Goal: Information Seeking & Learning: Learn about a topic

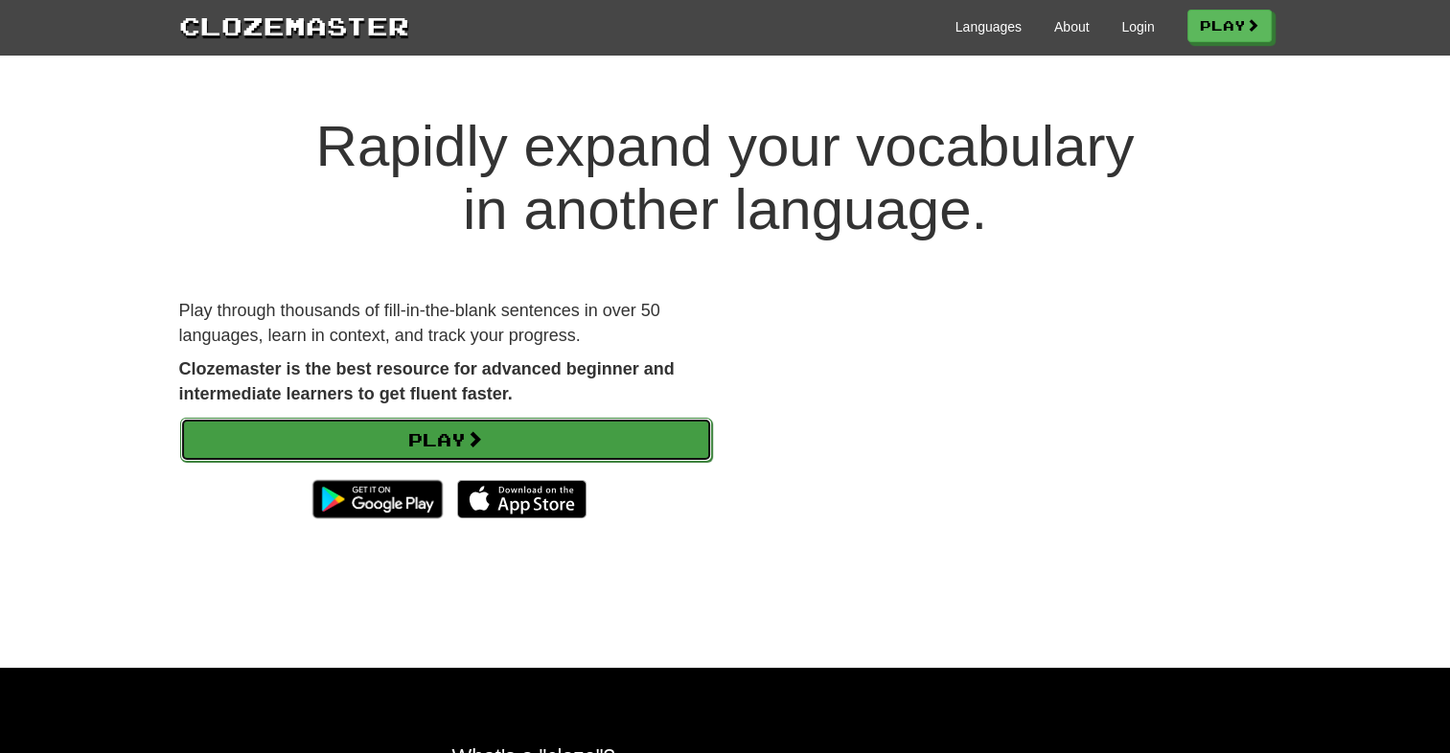
click at [523, 427] on link "Play" at bounding box center [446, 440] width 532 height 44
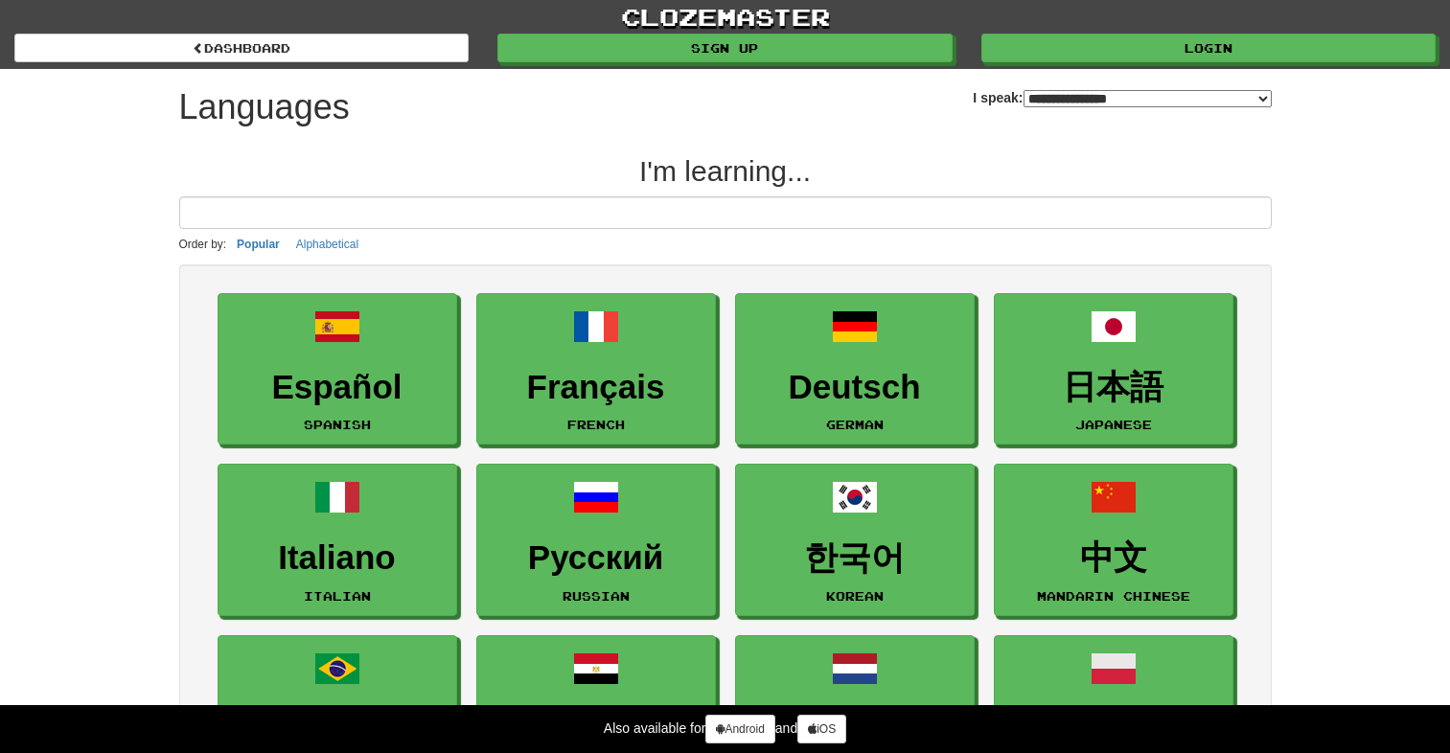
select select "*******"
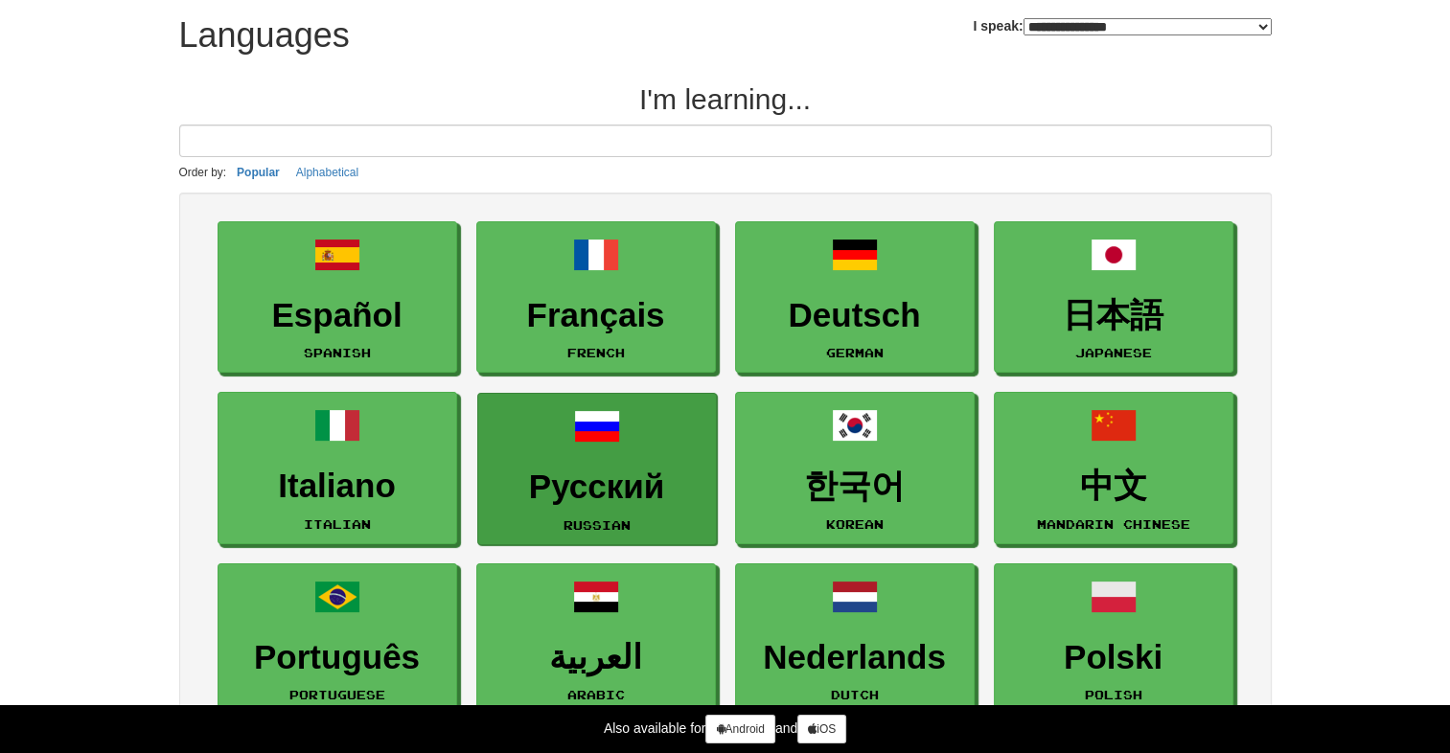
scroll to position [127, 0]
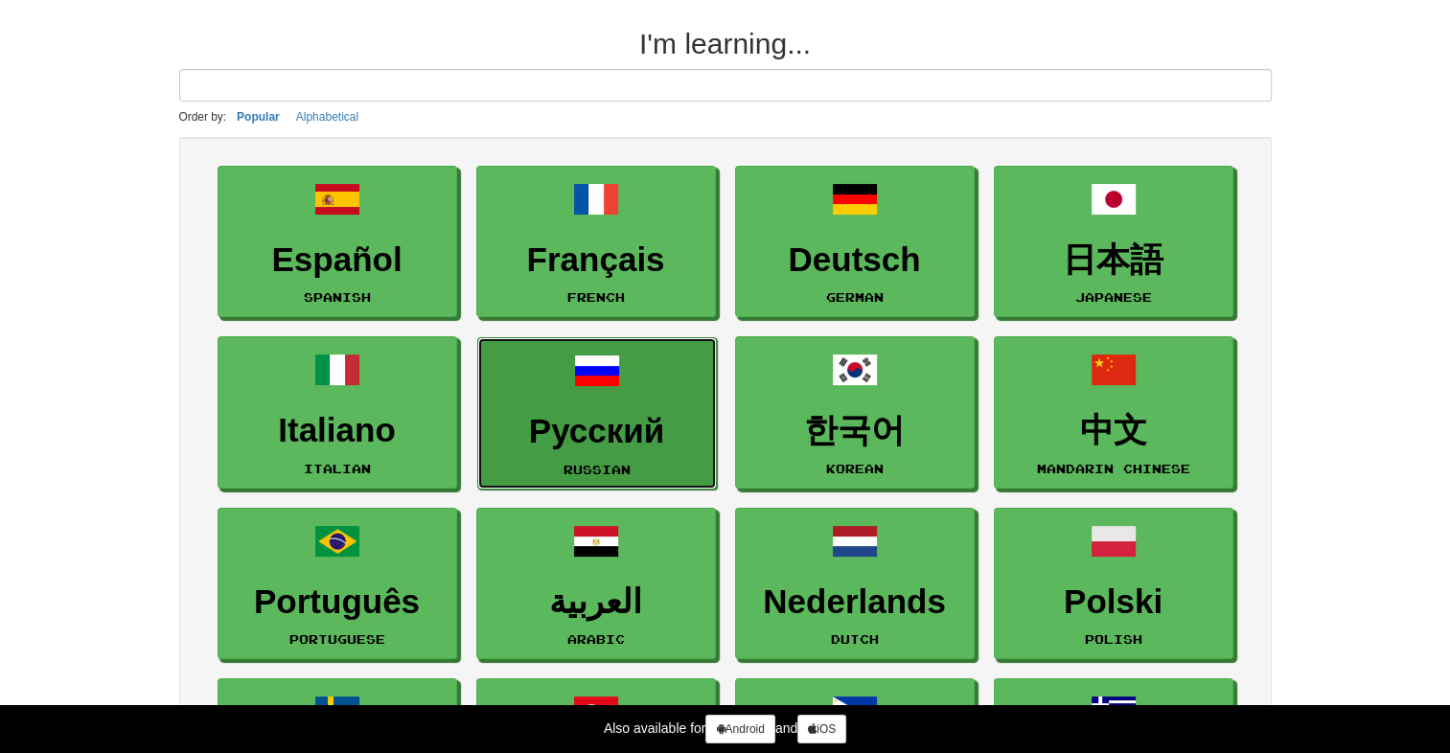
click at [598, 413] on h3 "Русский" at bounding box center [597, 431] width 218 height 37
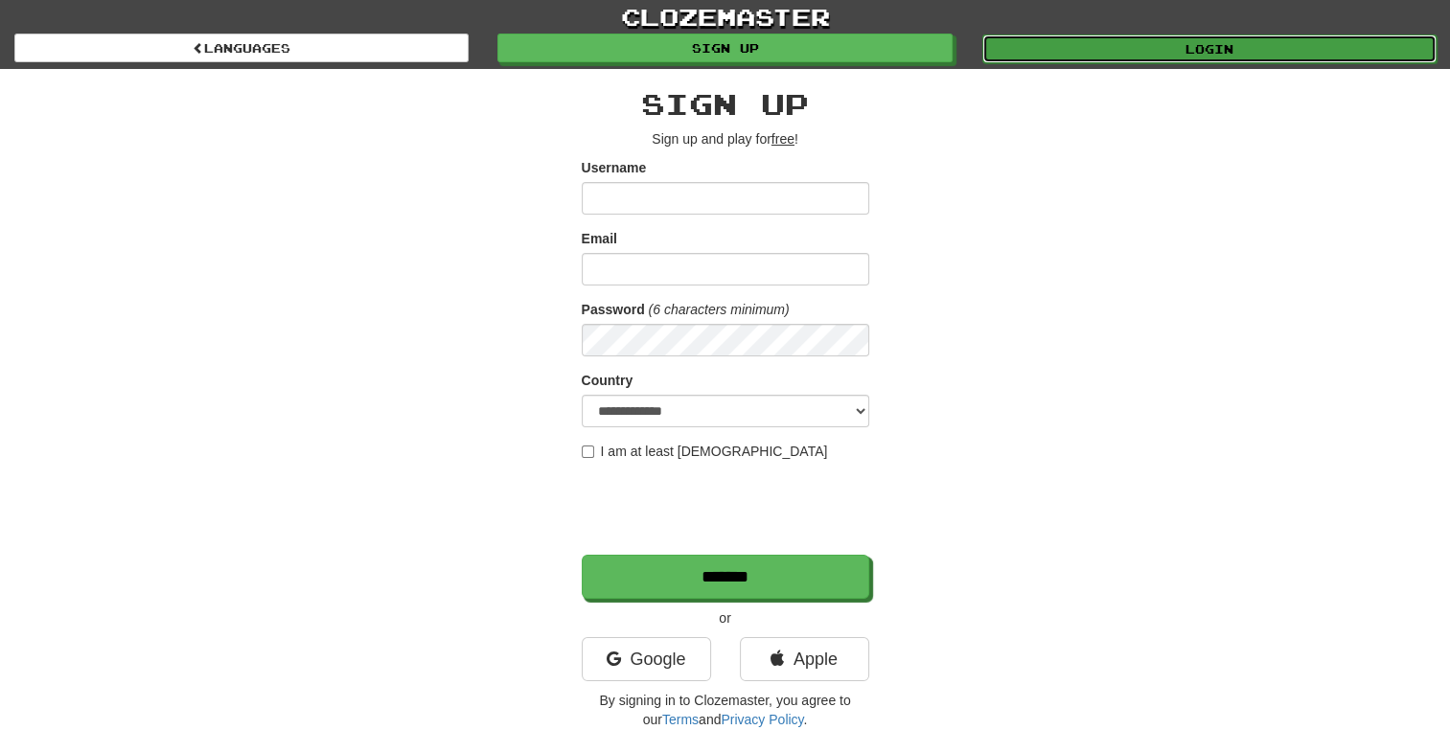
click at [1094, 60] on link "Login" at bounding box center [1209, 48] width 454 height 29
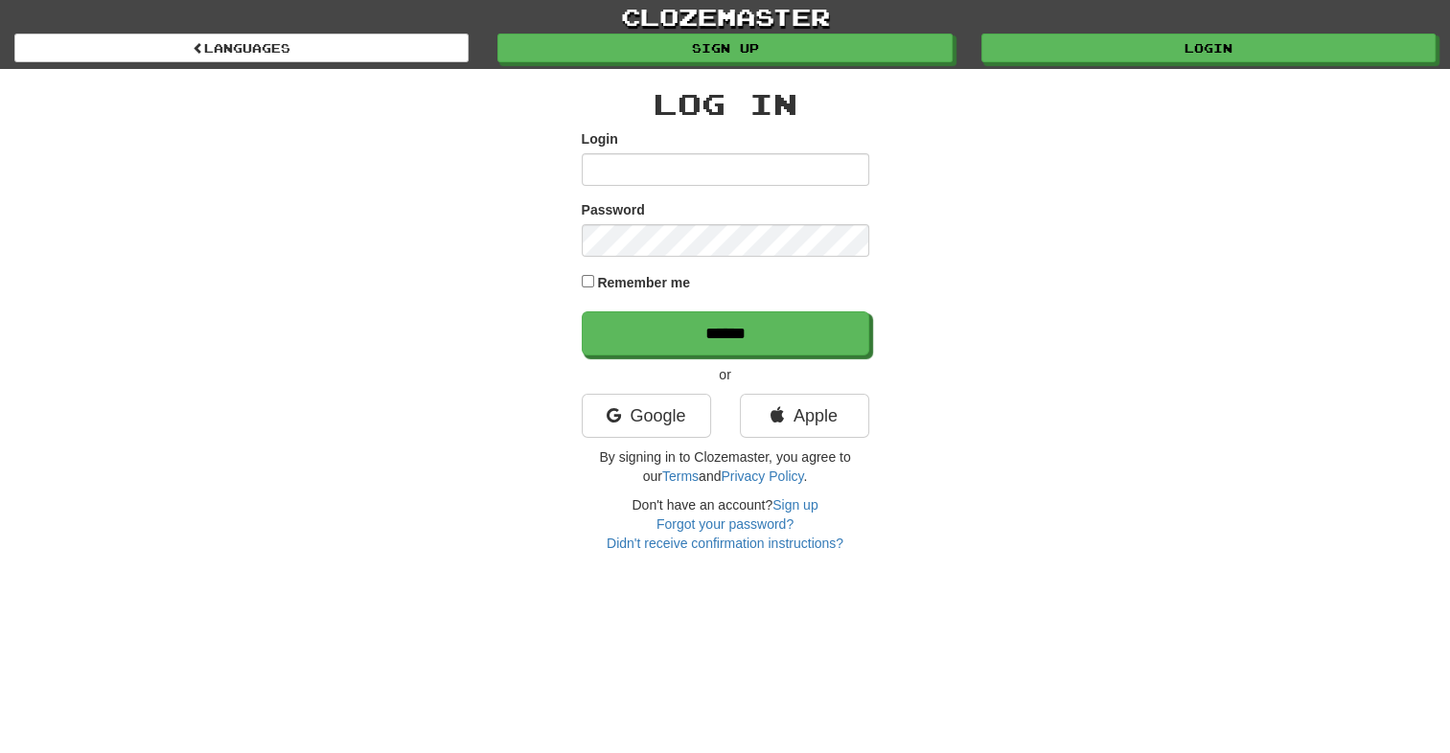
click at [758, 175] on input "Login" at bounding box center [725, 169] width 287 height 33
type input "*"
type input "***"
click at [812, 358] on div "Log In Login *** Password Remember me ****** or Google Apple By signing in to C…" at bounding box center [725, 320] width 287 height 465
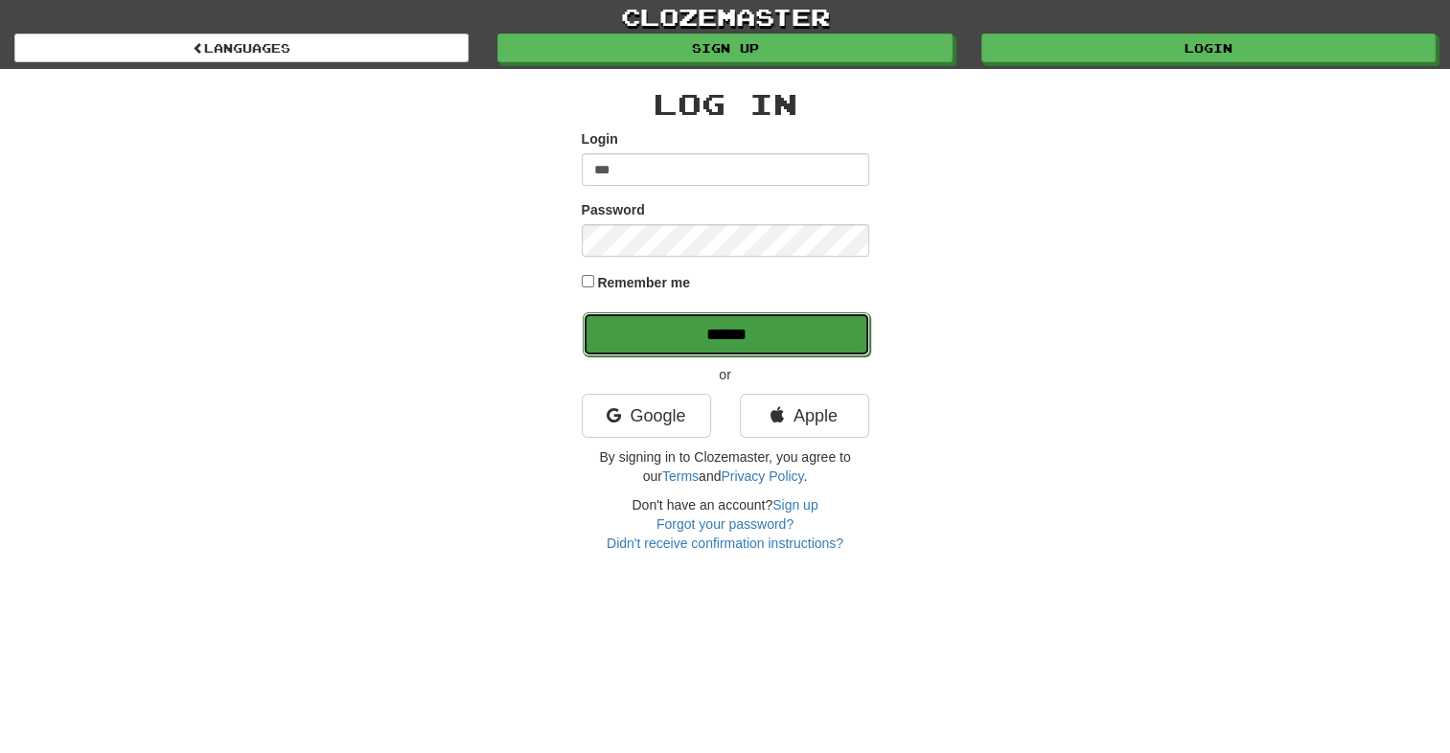
click at [785, 339] on input "******" at bounding box center [726, 334] width 287 height 44
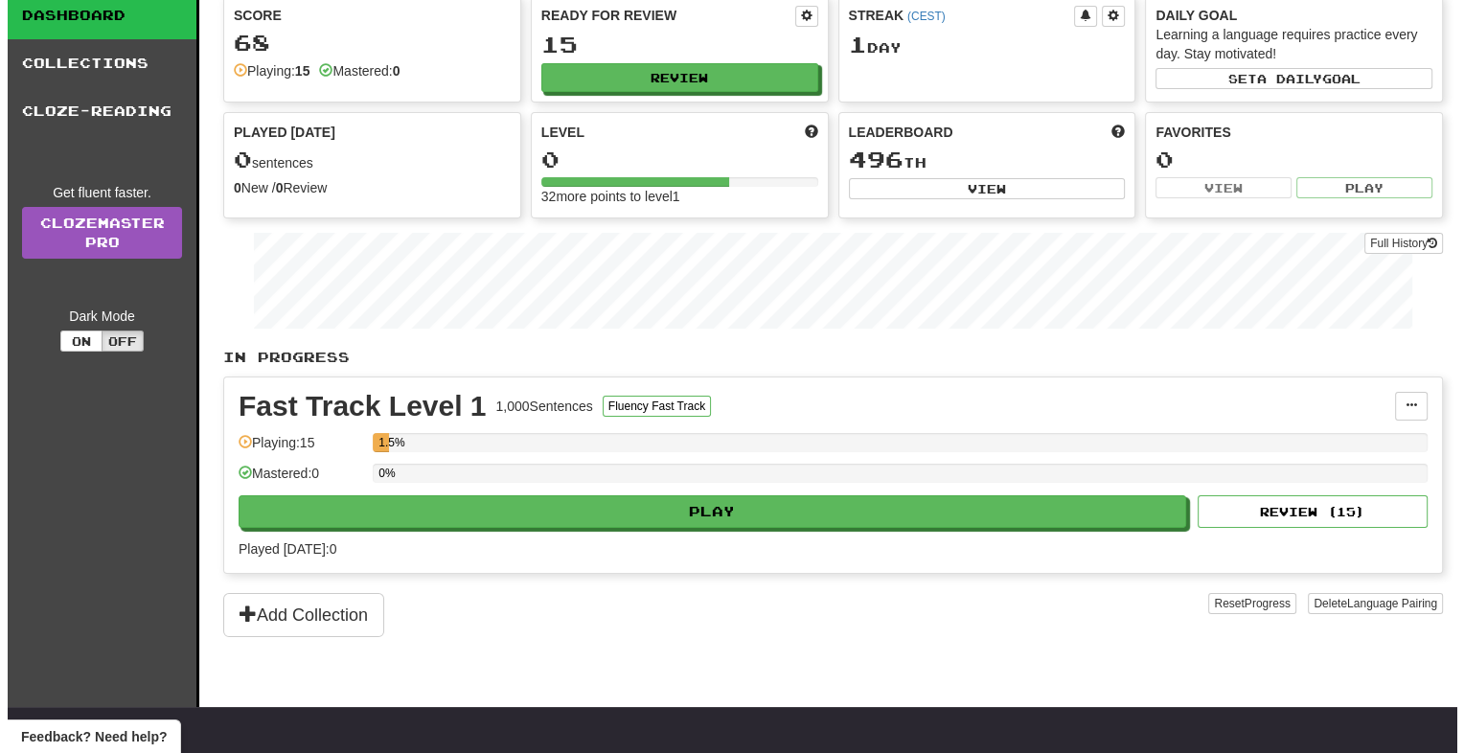
scroll to position [127, 0]
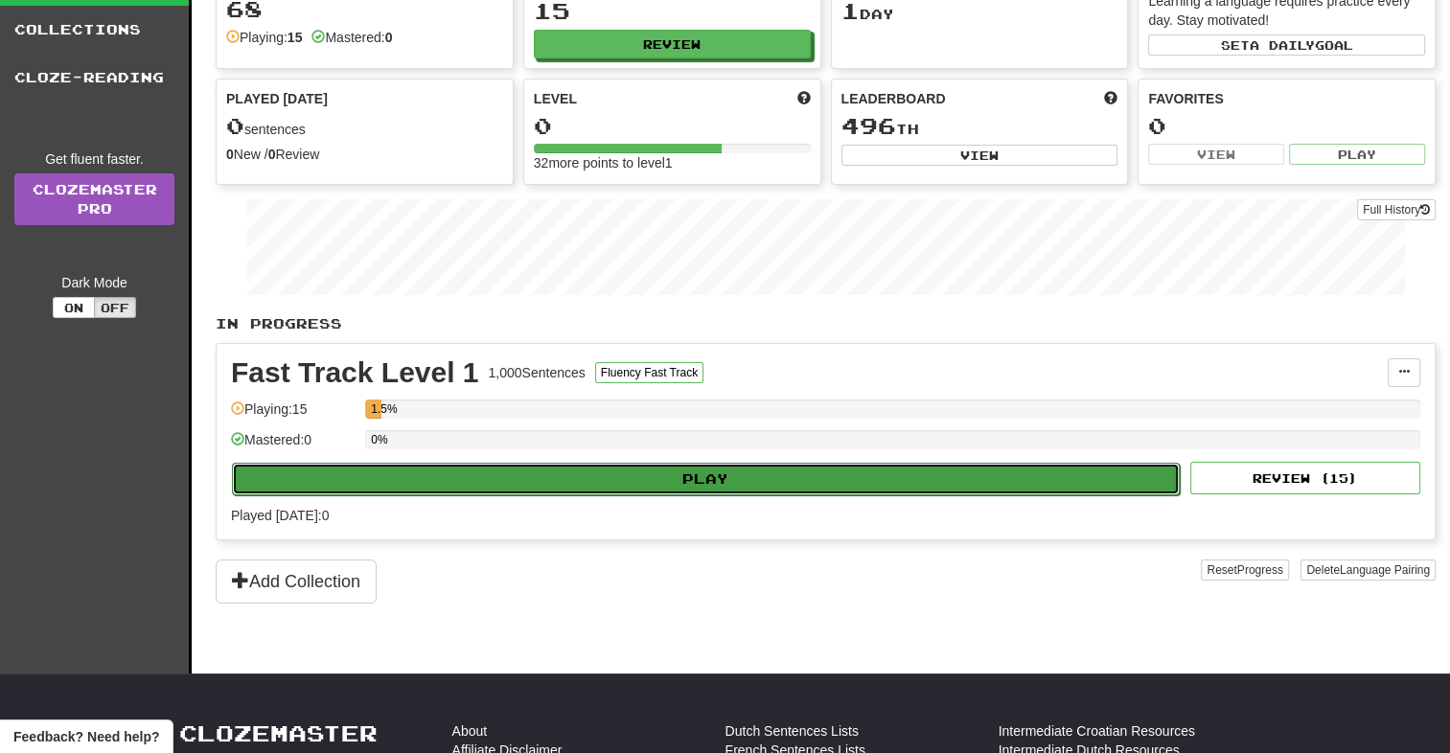
click at [684, 485] on button "Play" at bounding box center [706, 479] width 948 height 33
select select "**"
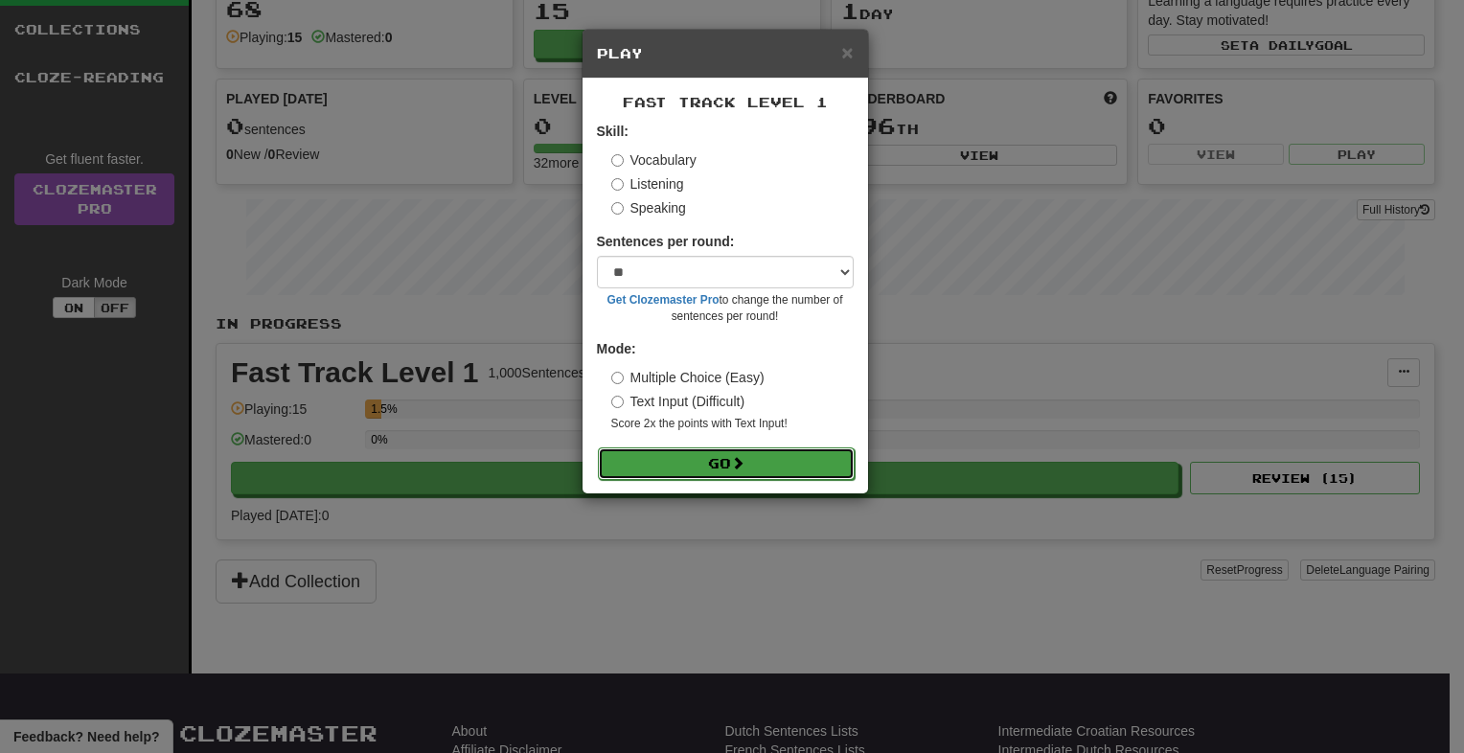
click at [716, 453] on button "Go" at bounding box center [726, 463] width 257 height 33
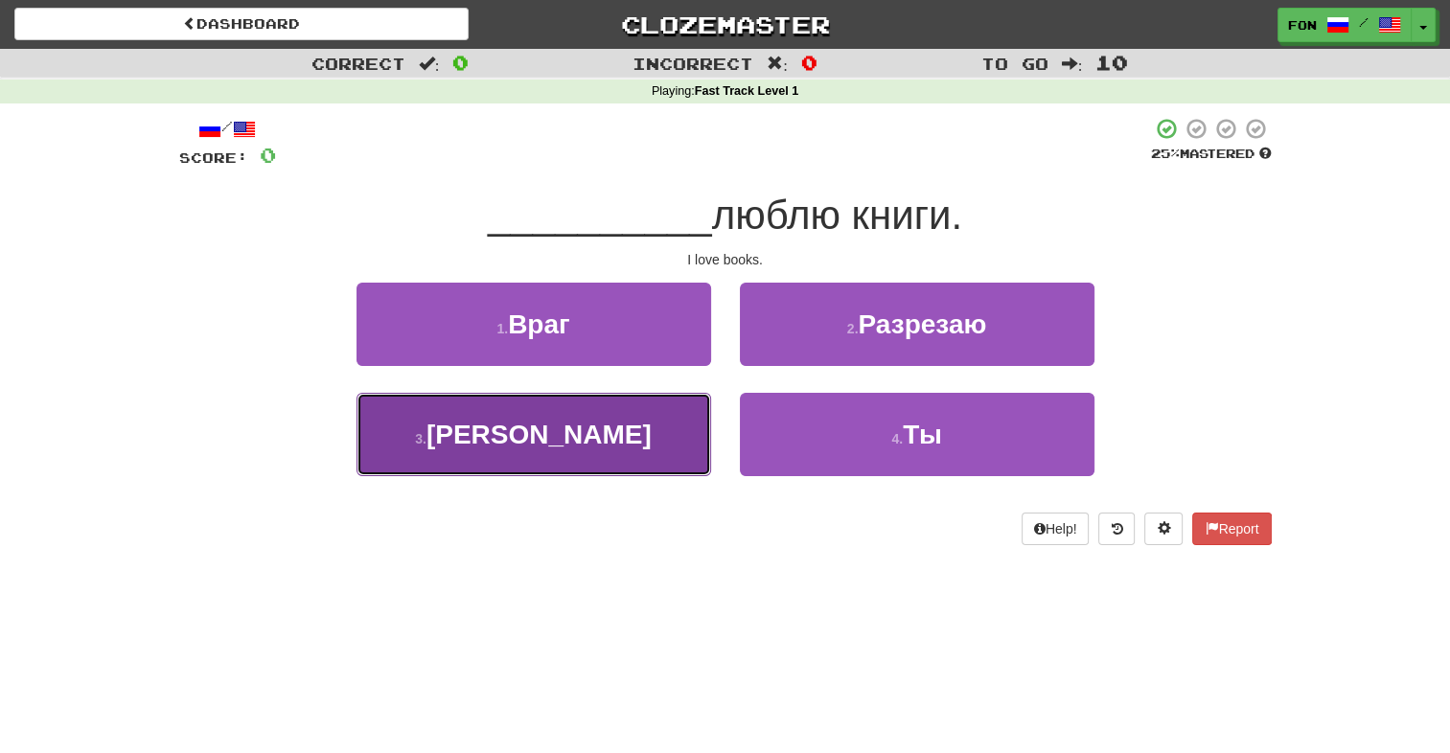
click at [472, 436] on button "3 . Я" at bounding box center [533, 434] width 355 height 83
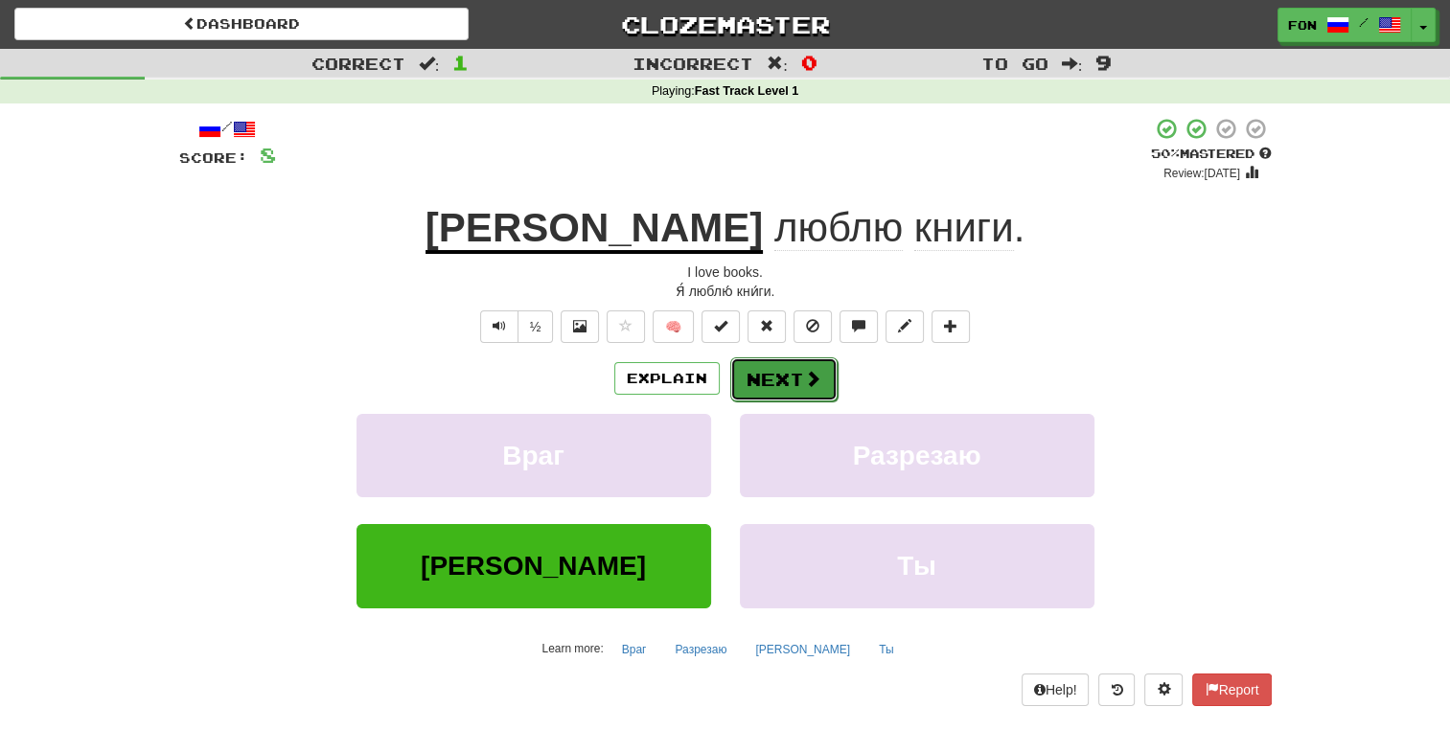
click at [774, 391] on button "Next" at bounding box center [783, 379] width 107 height 44
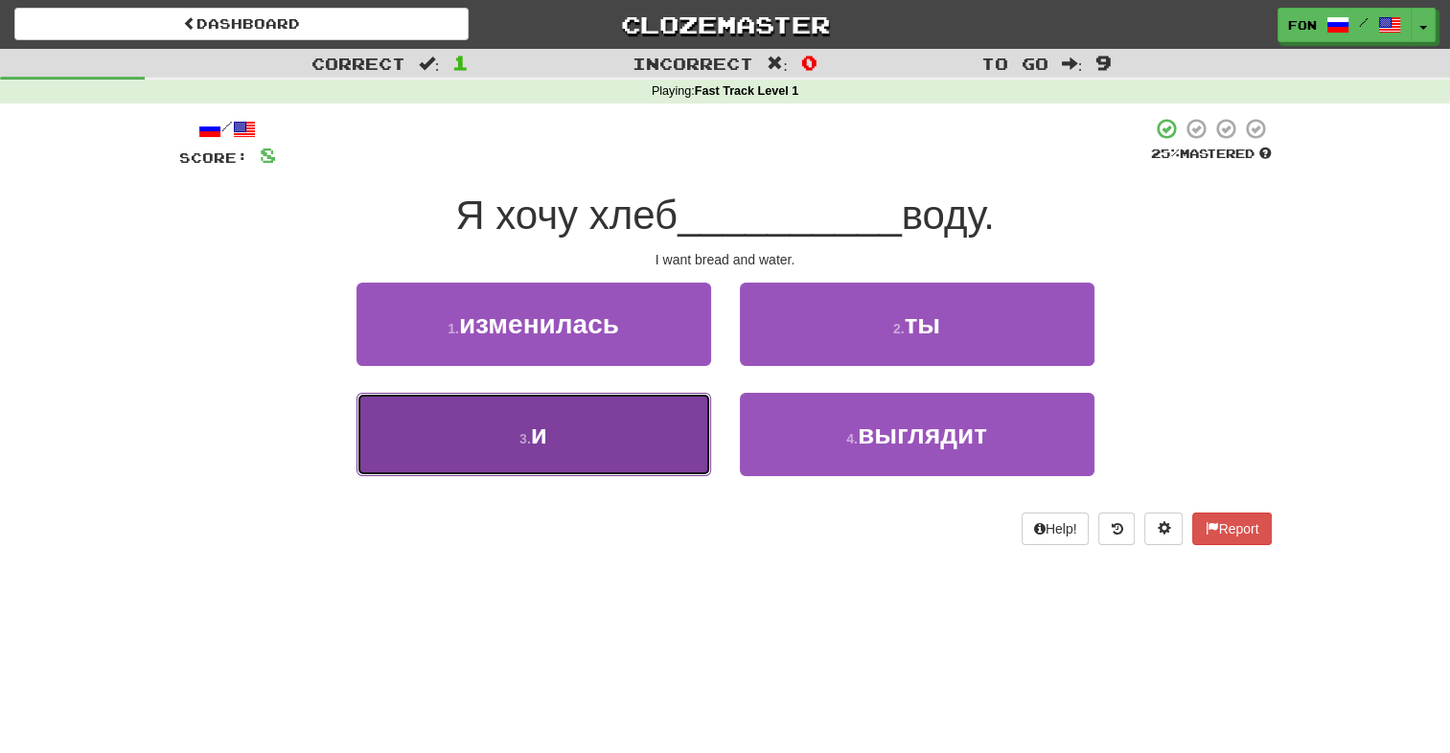
click at [618, 421] on button "3 . и" at bounding box center [533, 434] width 355 height 83
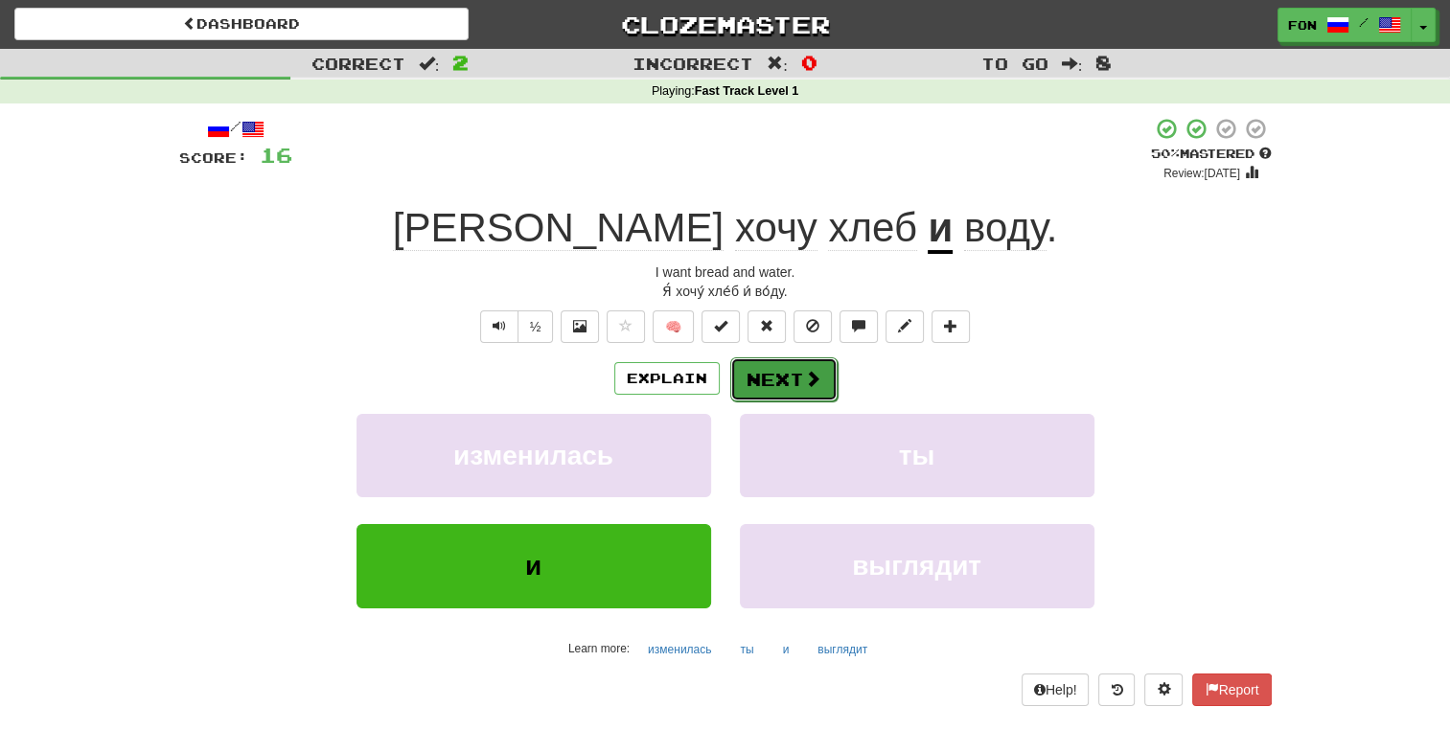
click at [769, 376] on button "Next" at bounding box center [783, 379] width 107 height 44
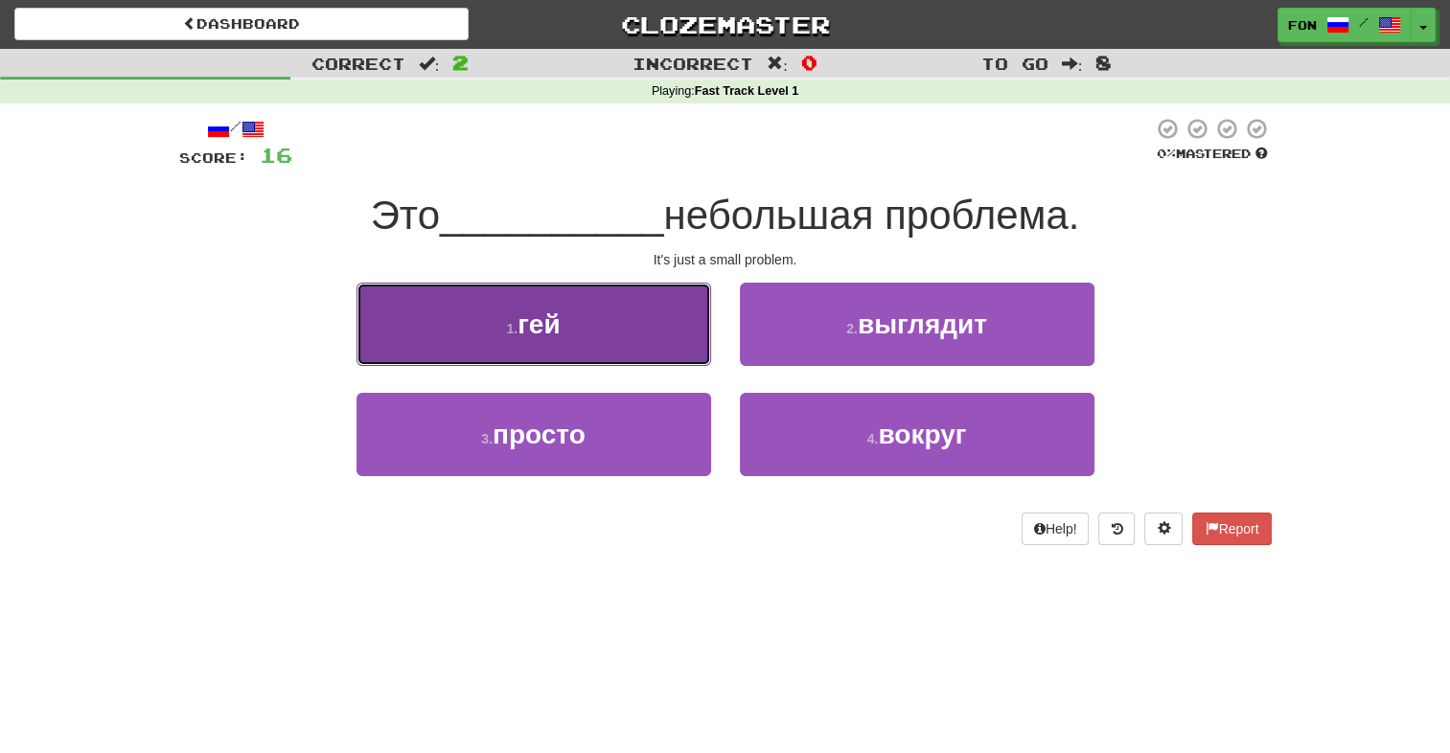
click at [598, 332] on button "1 . гей" at bounding box center [533, 324] width 355 height 83
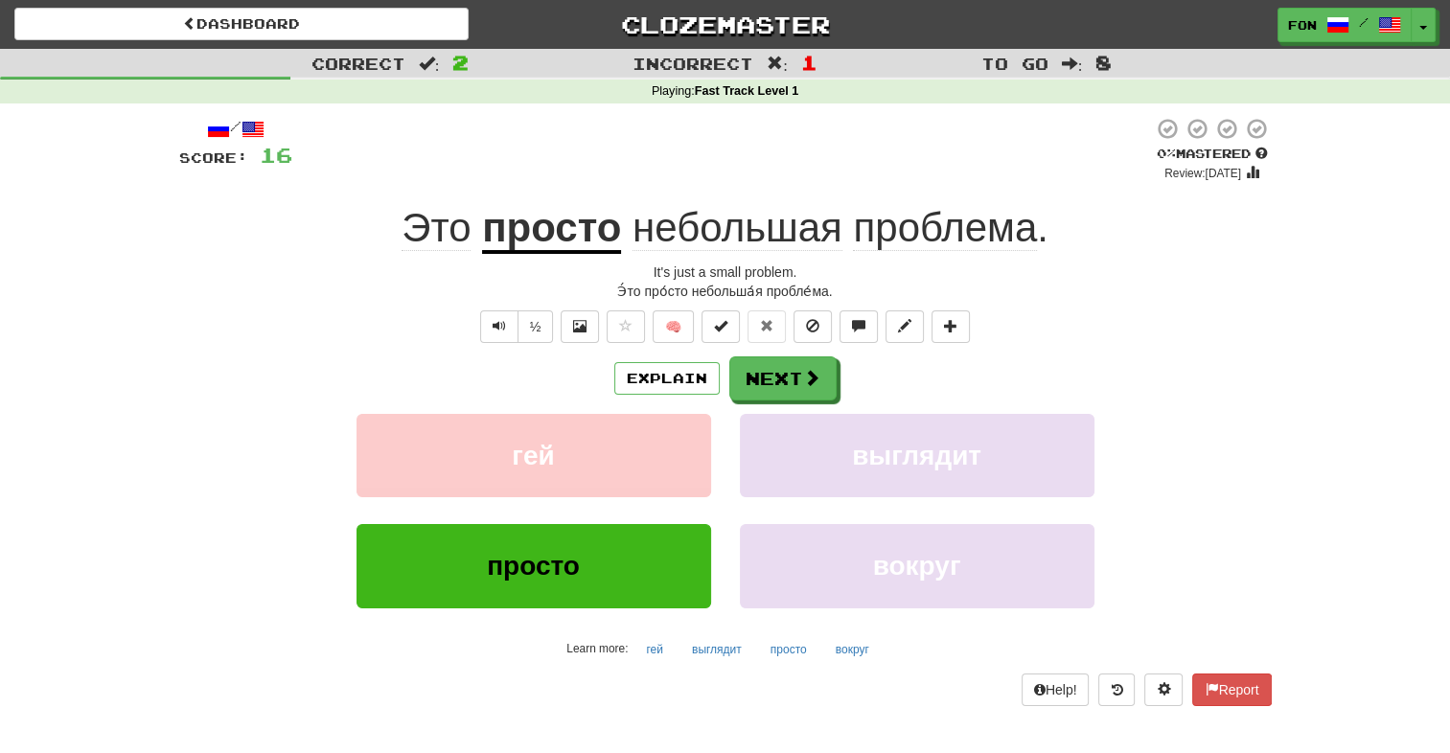
drag, startPoint x: 498, startPoint y: 370, endPoint x: 476, endPoint y: 328, distance: 47.6
click at [476, 328] on div "½ 🧠" at bounding box center [725, 326] width 1092 height 33
click at [491, 329] on button "Text-to-speech controls" at bounding box center [499, 326] width 38 height 33
click at [501, 331] on span "Text-to-speech controls" at bounding box center [498, 325] width 13 height 13
click at [776, 381] on button "Next" at bounding box center [783, 379] width 107 height 44
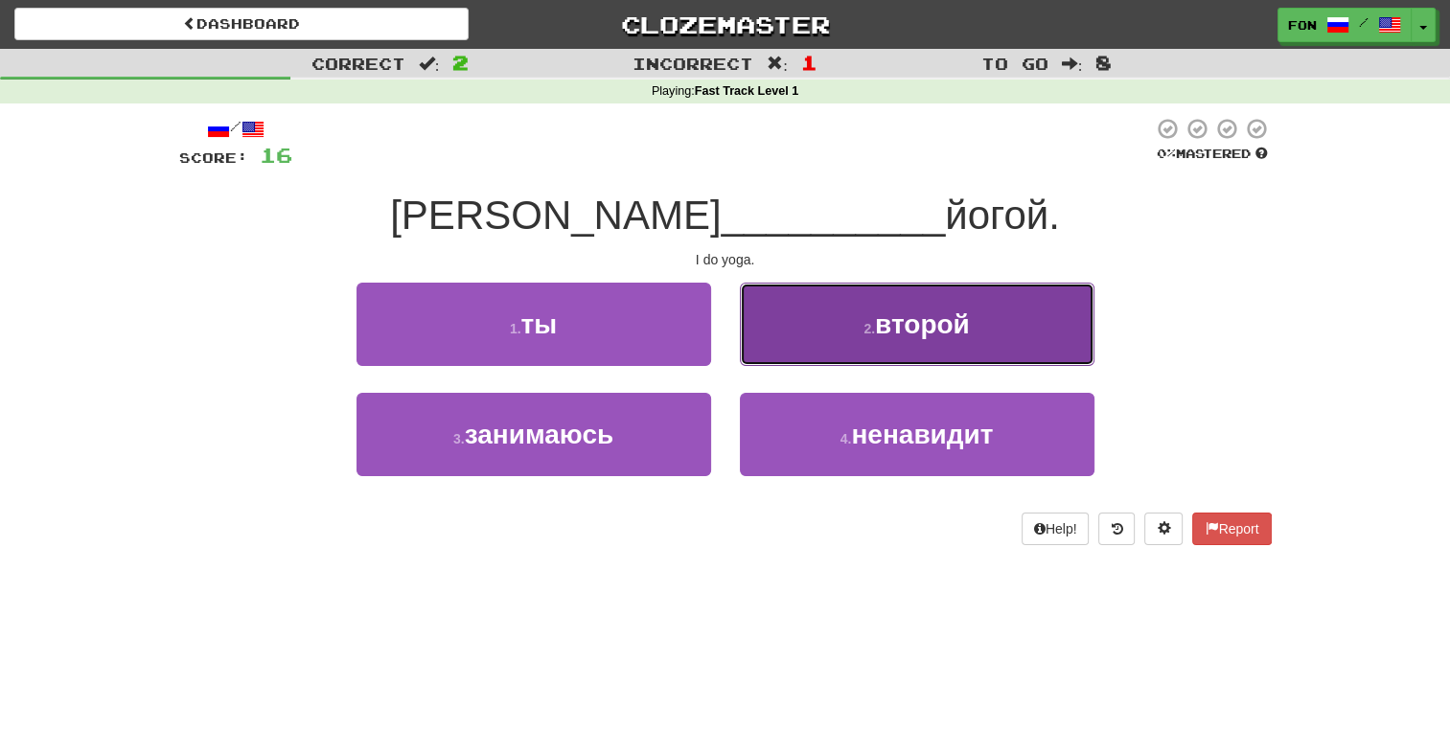
click at [918, 312] on span "второй" at bounding box center [922, 324] width 95 height 30
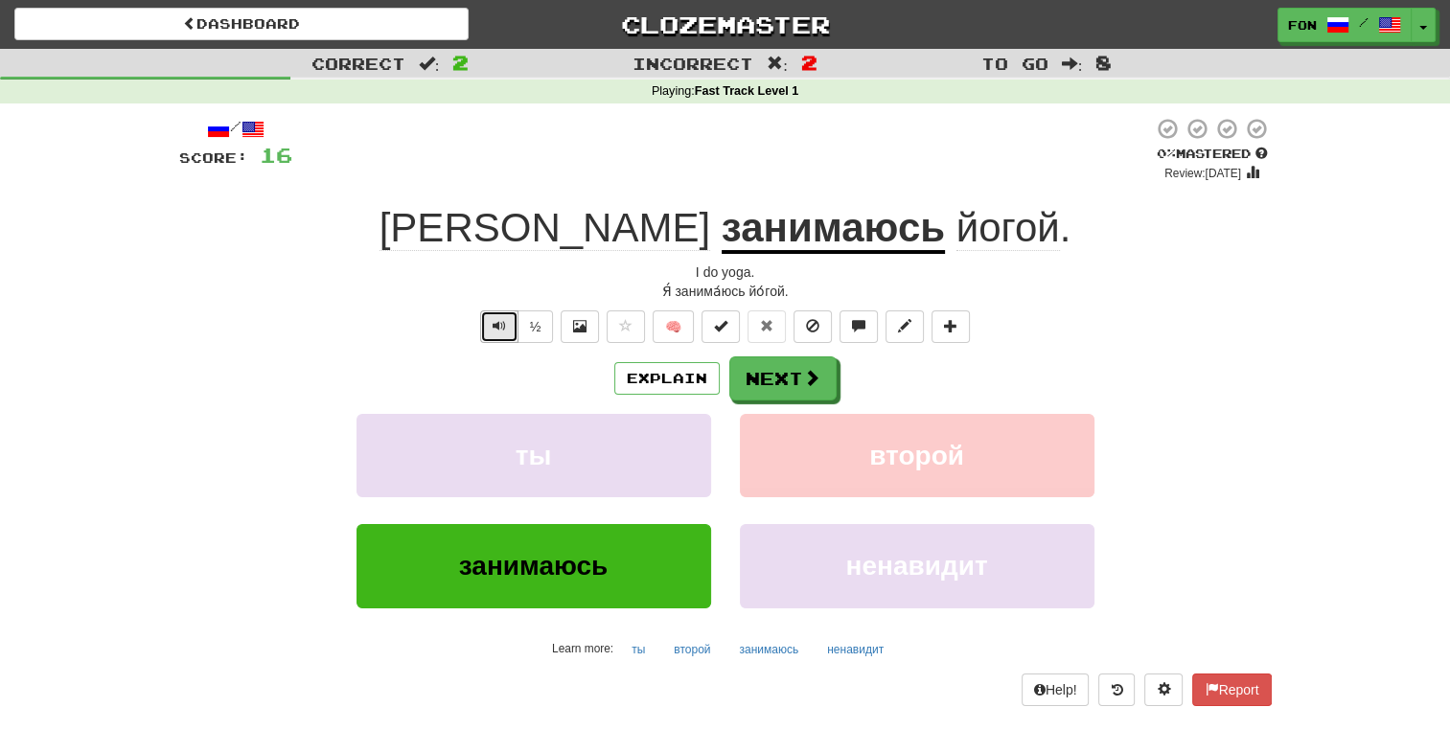
click at [488, 328] on button "Text-to-speech controls" at bounding box center [499, 326] width 38 height 33
click at [513, 323] on button "Text-to-speech controls" at bounding box center [499, 326] width 38 height 33
click at [529, 323] on button "½" at bounding box center [535, 326] width 36 height 33
click at [816, 383] on span at bounding box center [812, 378] width 17 height 17
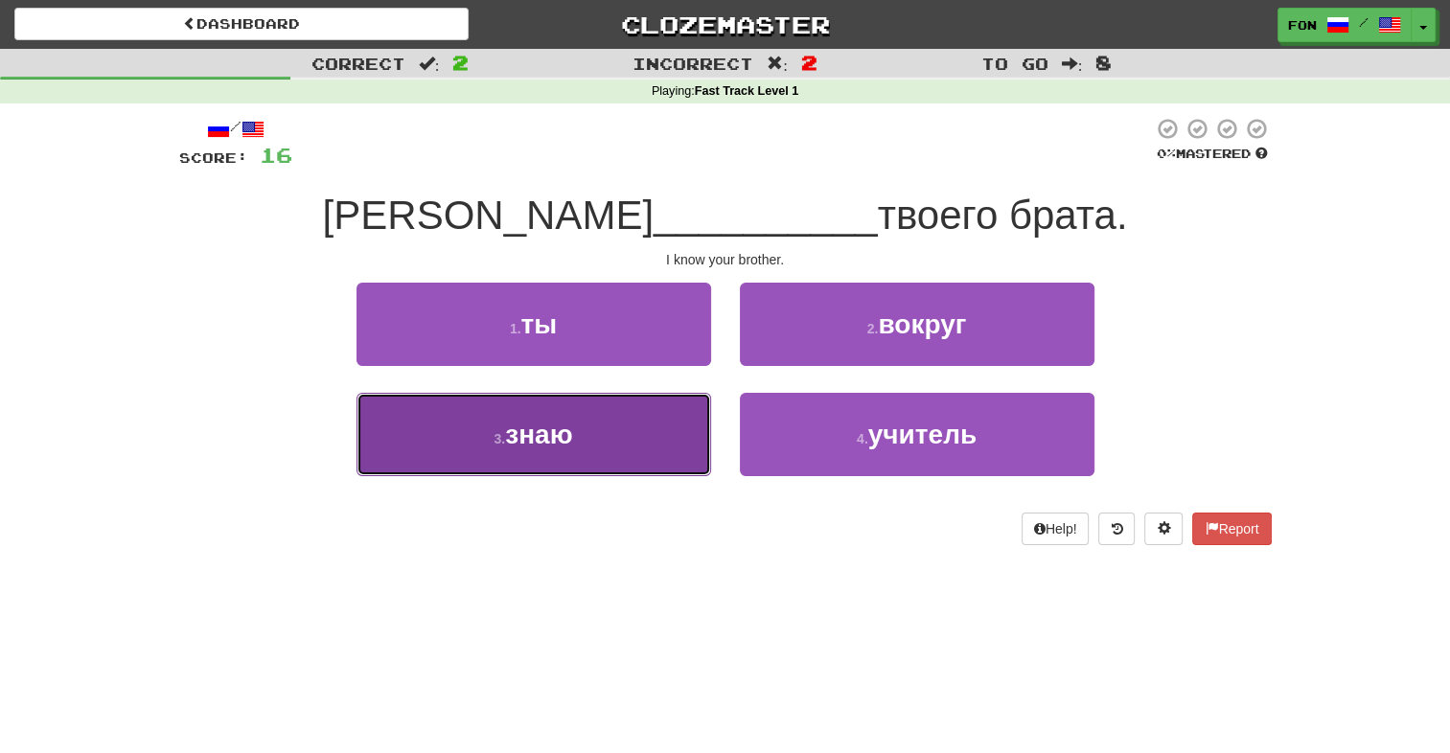
click at [533, 451] on button "3 . знаю" at bounding box center [533, 434] width 355 height 83
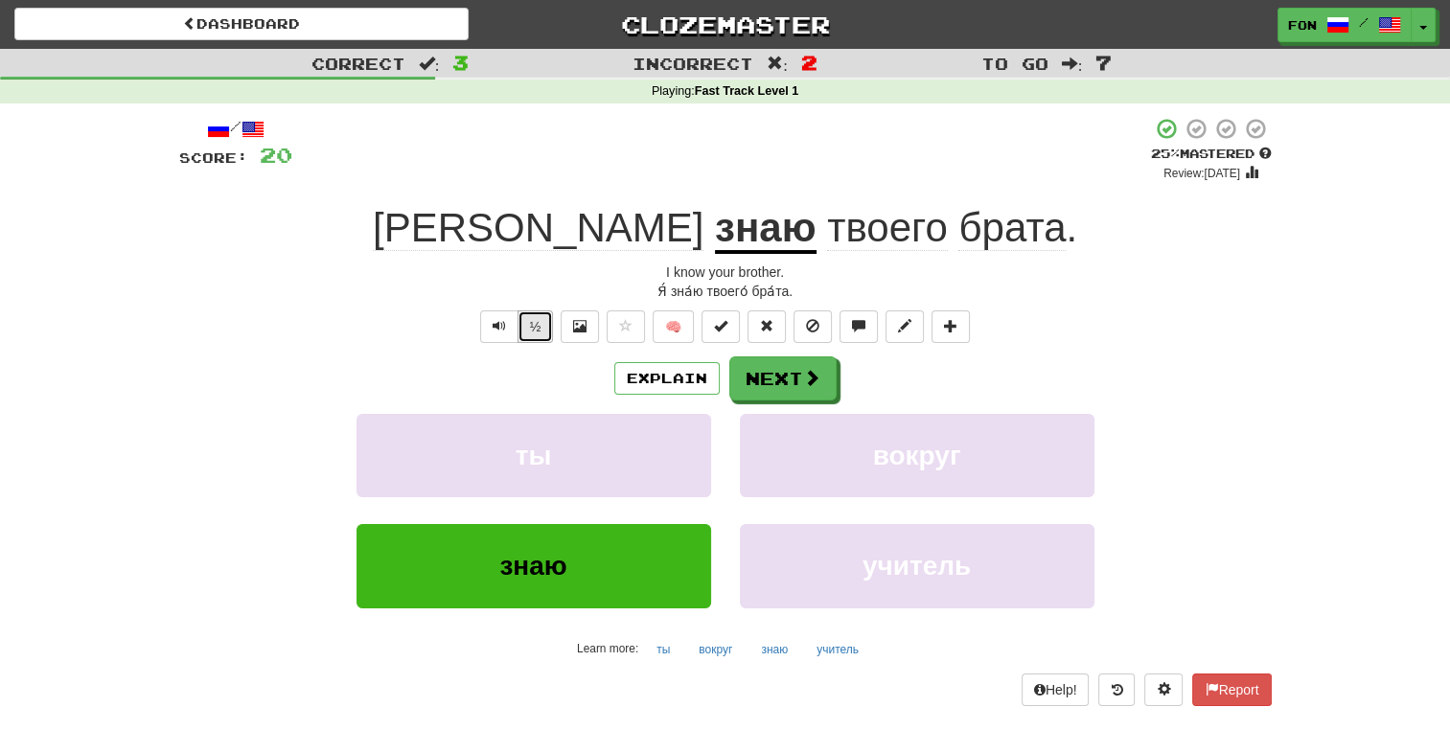
click at [540, 317] on button "½" at bounding box center [535, 326] width 36 height 33
click at [540, 320] on button "½" at bounding box center [535, 326] width 36 height 33
click at [497, 327] on span "Text-to-speech controls" at bounding box center [498, 325] width 13 height 13
click at [823, 380] on button "Next" at bounding box center [783, 379] width 107 height 44
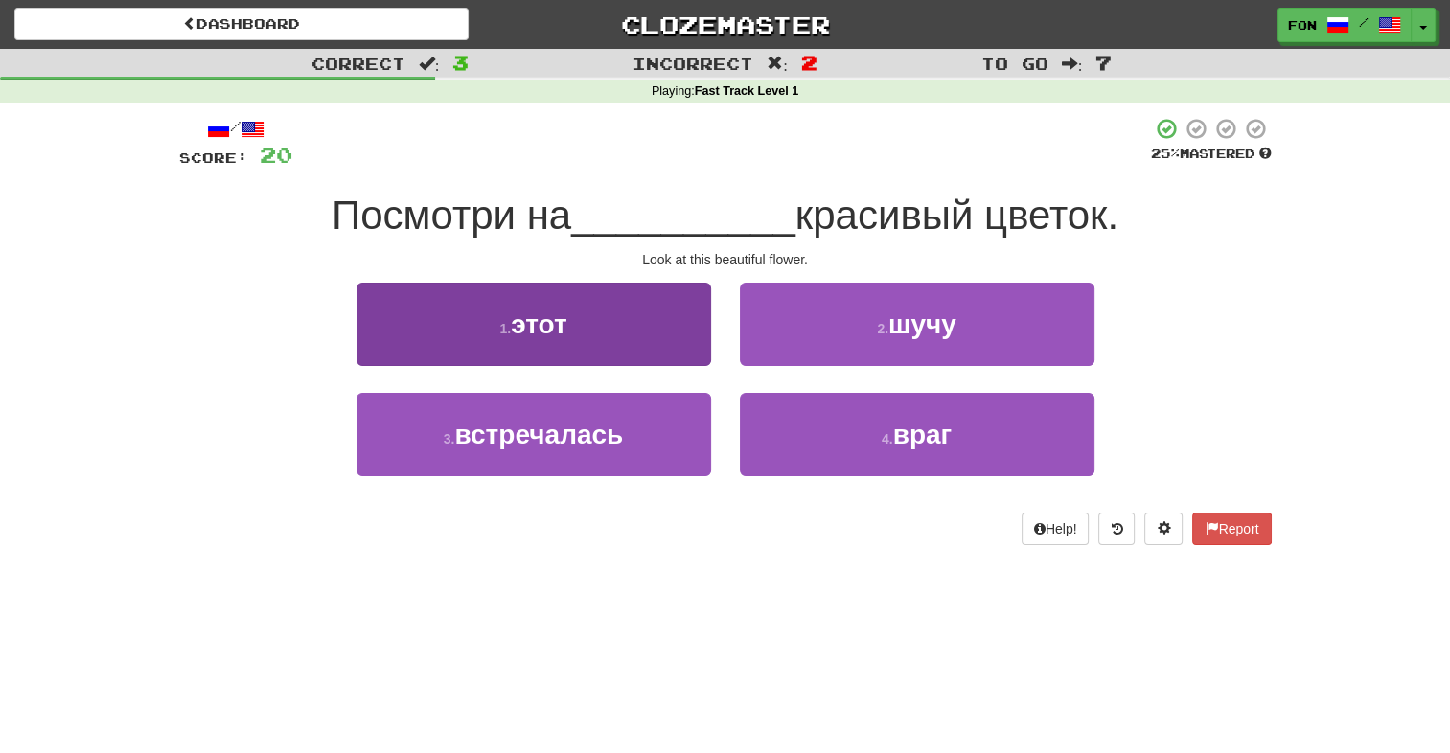
drag, startPoint x: 711, startPoint y: 286, endPoint x: 698, endPoint y: 292, distance: 15.0
click at [701, 291] on div "1 . этот" at bounding box center [533, 338] width 383 height 110
click at [698, 292] on button "1 . этот" at bounding box center [533, 324] width 355 height 83
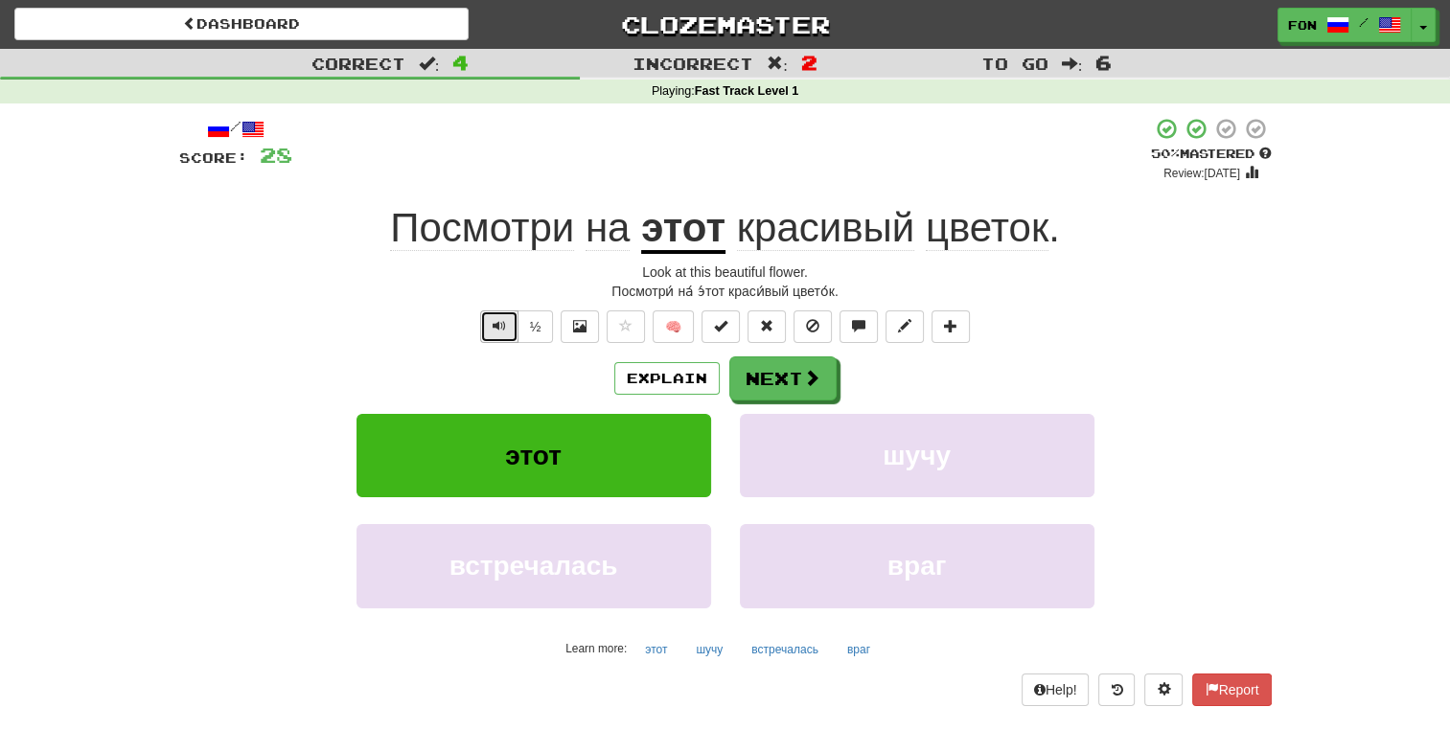
click at [501, 337] on button "Text-to-speech controls" at bounding box center [499, 326] width 38 height 33
click at [766, 367] on button "Next" at bounding box center [783, 379] width 107 height 44
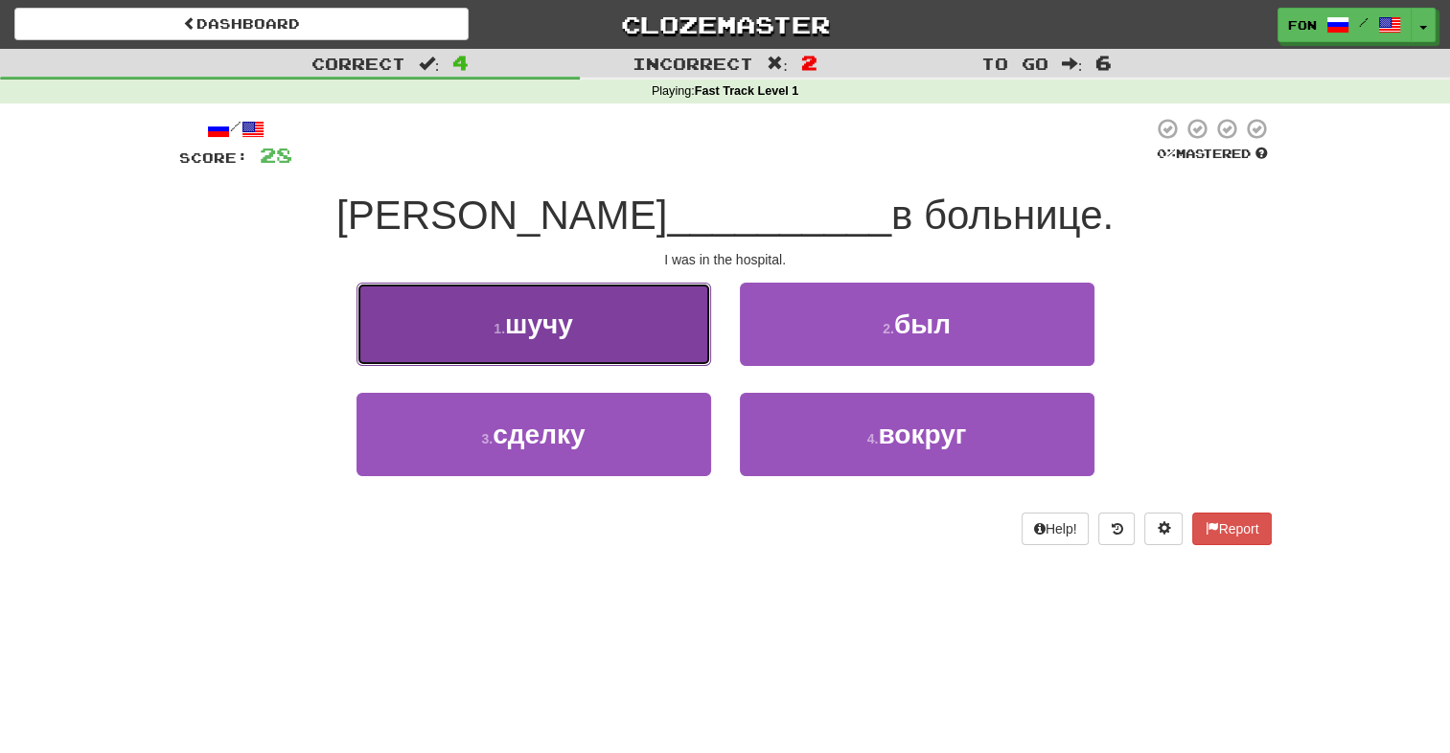
click at [656, 320] on button "1 . шучу" at bounding box center [533, 324] width 355 height 83
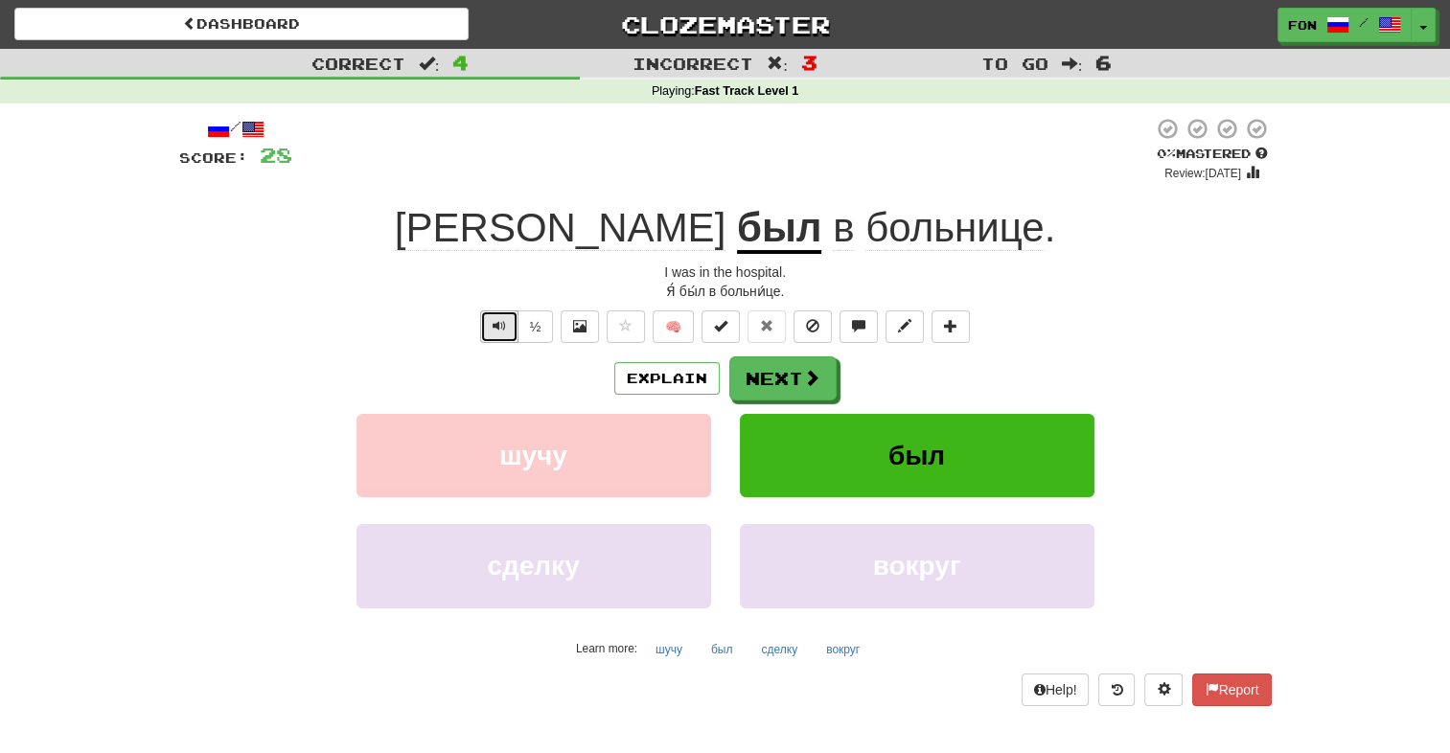
click at [510, 331] on button "Text-to-speech controls" at bounding box center [499, 326] width 38 height 33
click at [759, 389] on button "Next" at bounding box center [783, 379] width 107 height 44
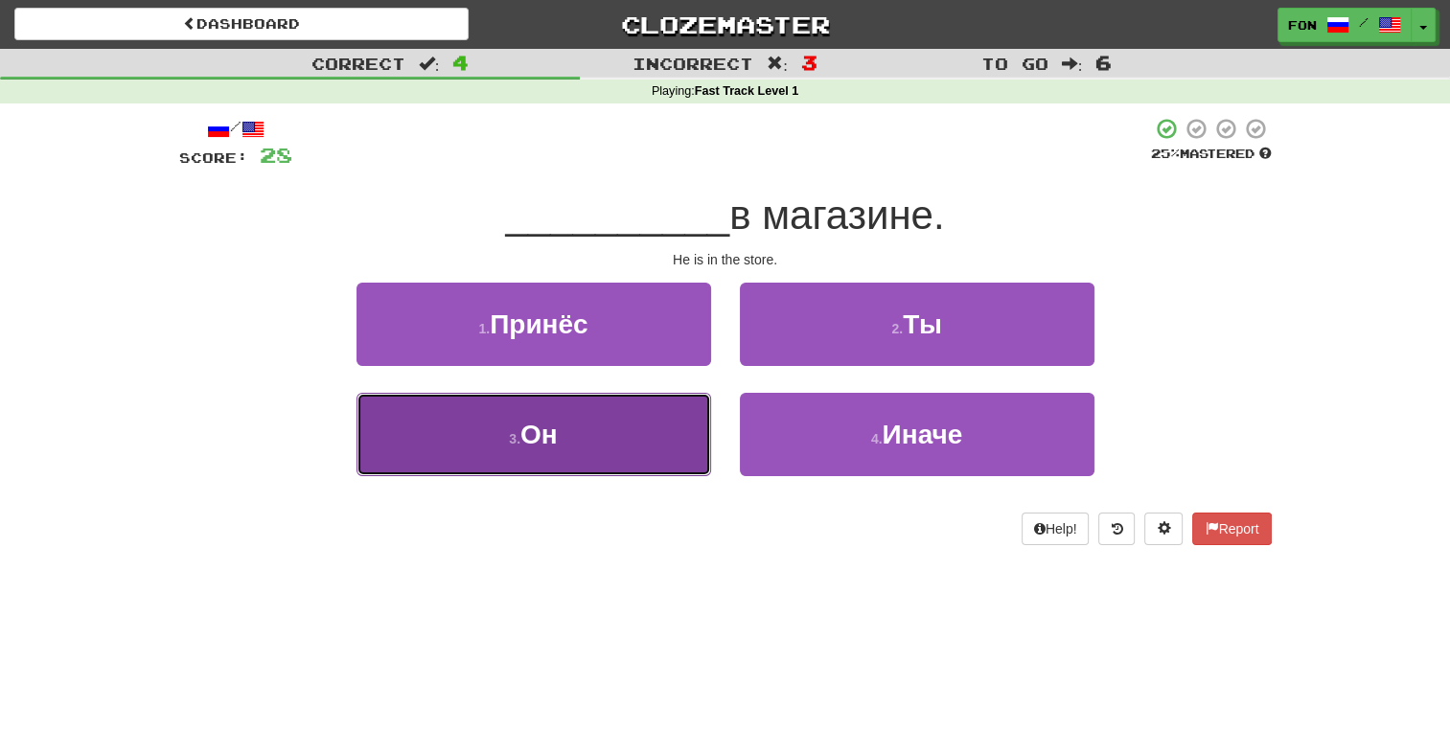
click at [626, 438] on button "3 . Он" at bounding box center [533, 434] width 355 height 83
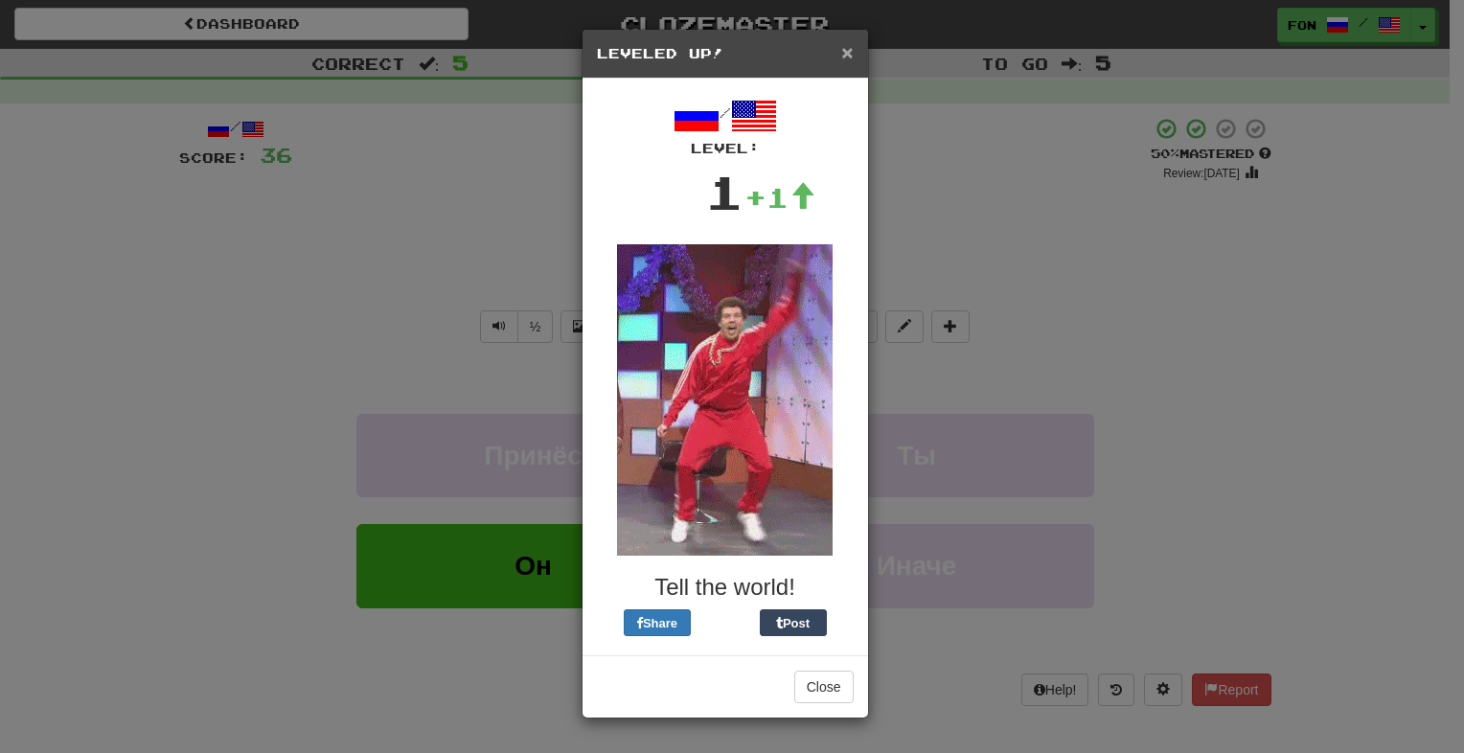
click at [841, 54] on span "×" at bounding box center [846, 52] width 11 height 22
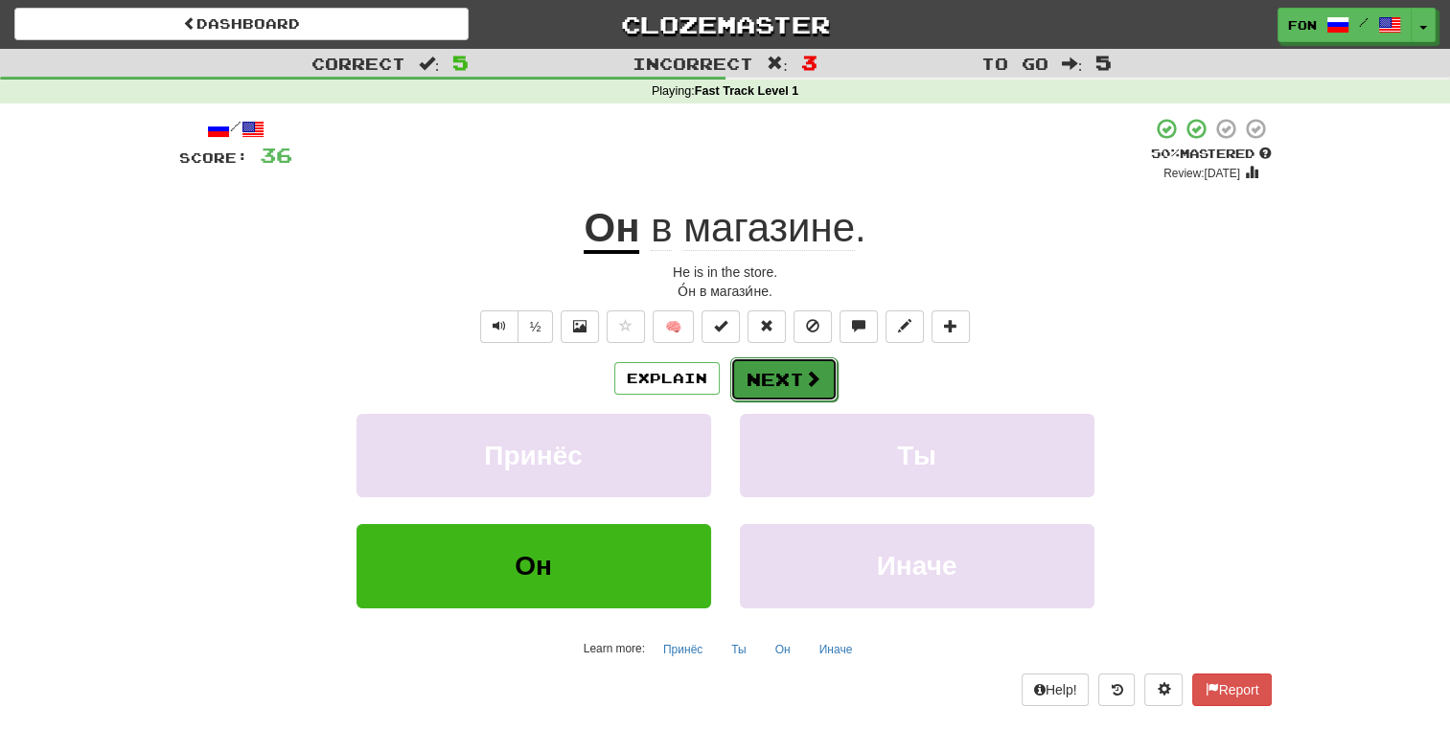
click at [820, 387] on button "Next" at bounding box center [783, 379] width 107 height 44
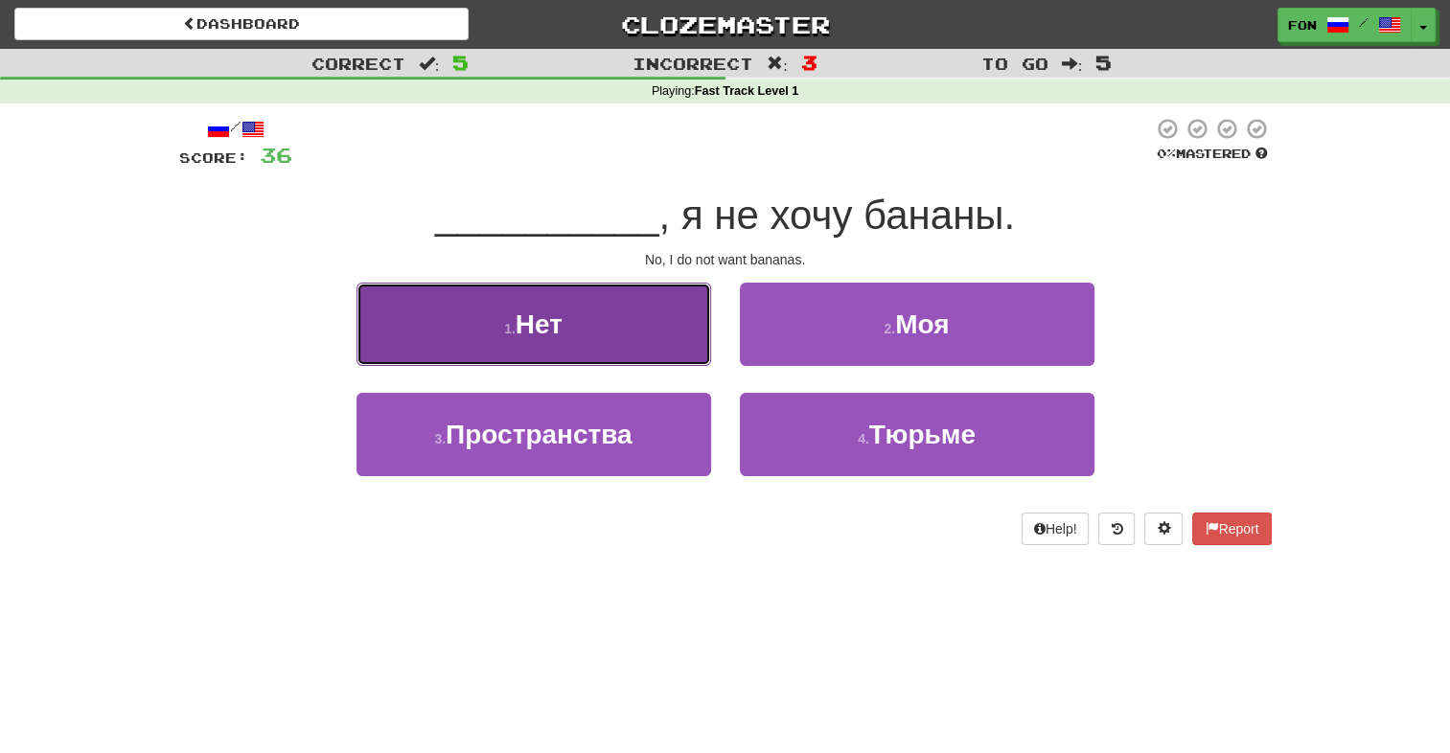
click at [627, 327] on button "1 . Нет" at bounding box center [533, 324] width 355 height 83
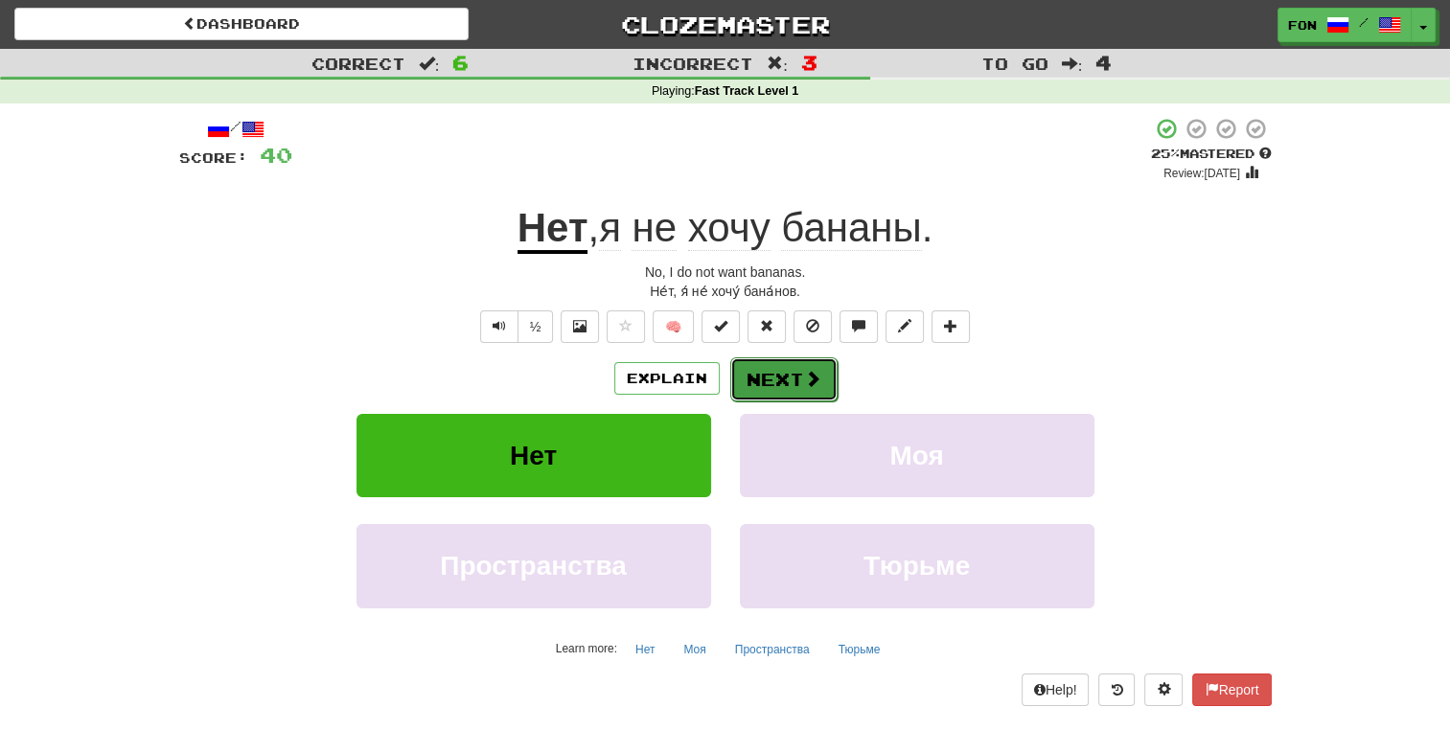
click at [766, 393] on button "Next" at bounding box center [783, 379] width 107 height 44
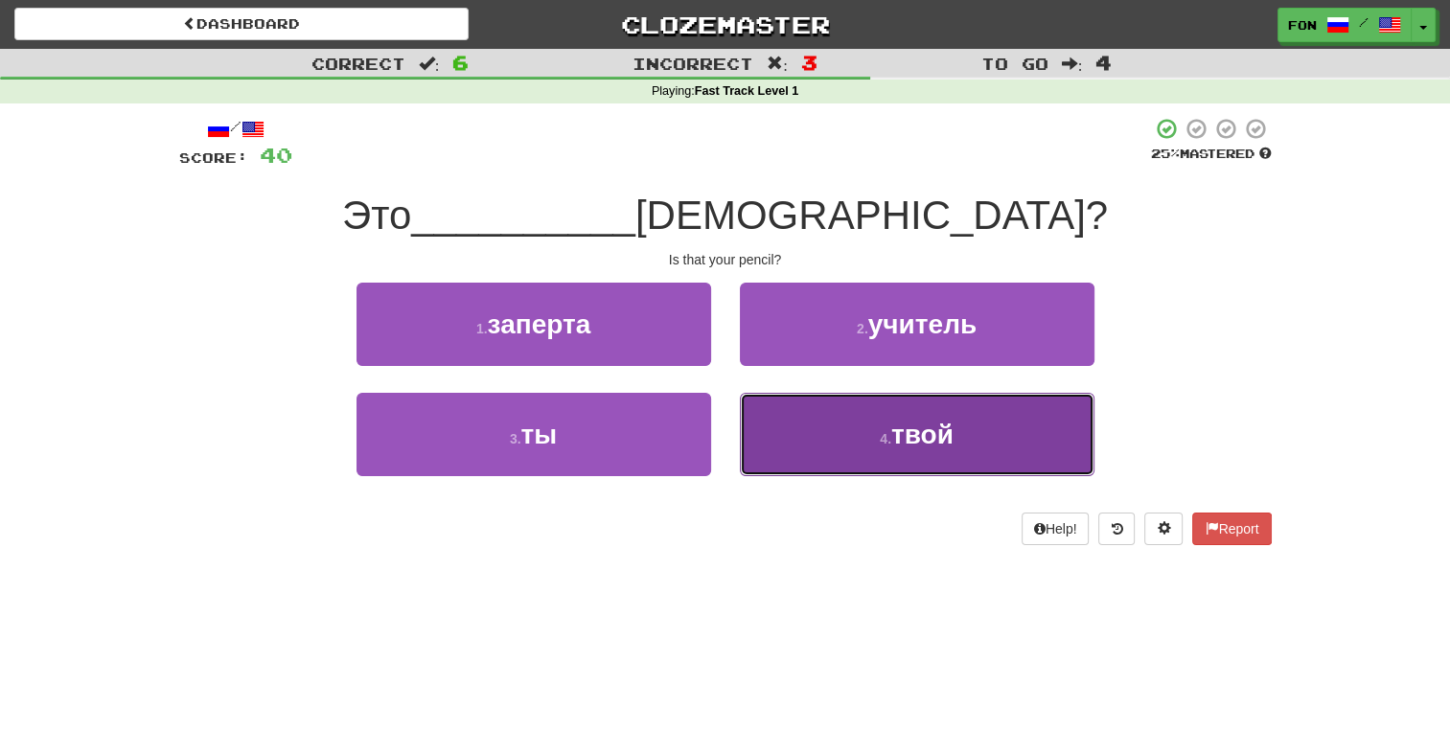
click at [908, 448] on button "4 . твой" at bounding box center [917, 434] width 355 height 83
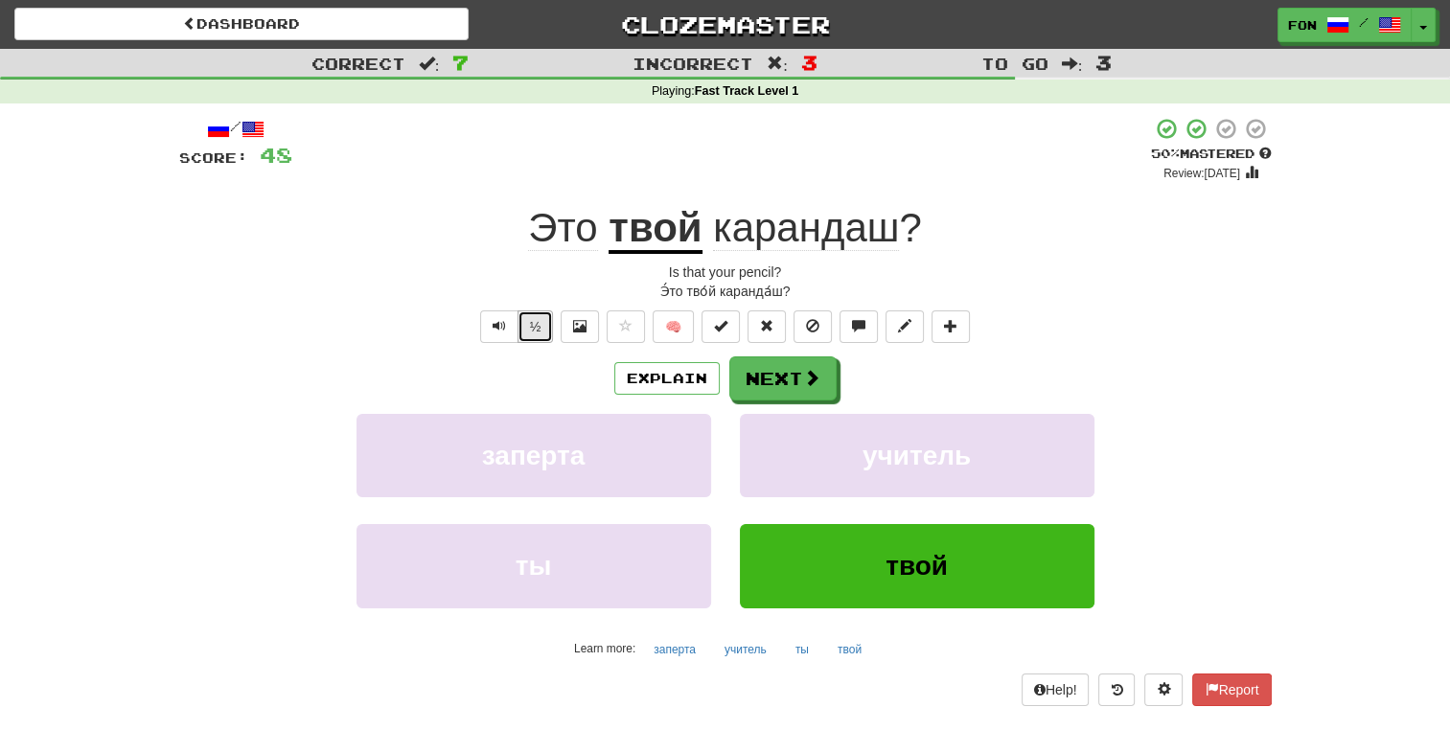
click at [548, 313] on button "½" at bounding box center [535, 326] width 36 height 33
click at [583, 330] on span at bounding box center [579, 325] width 13 height 13
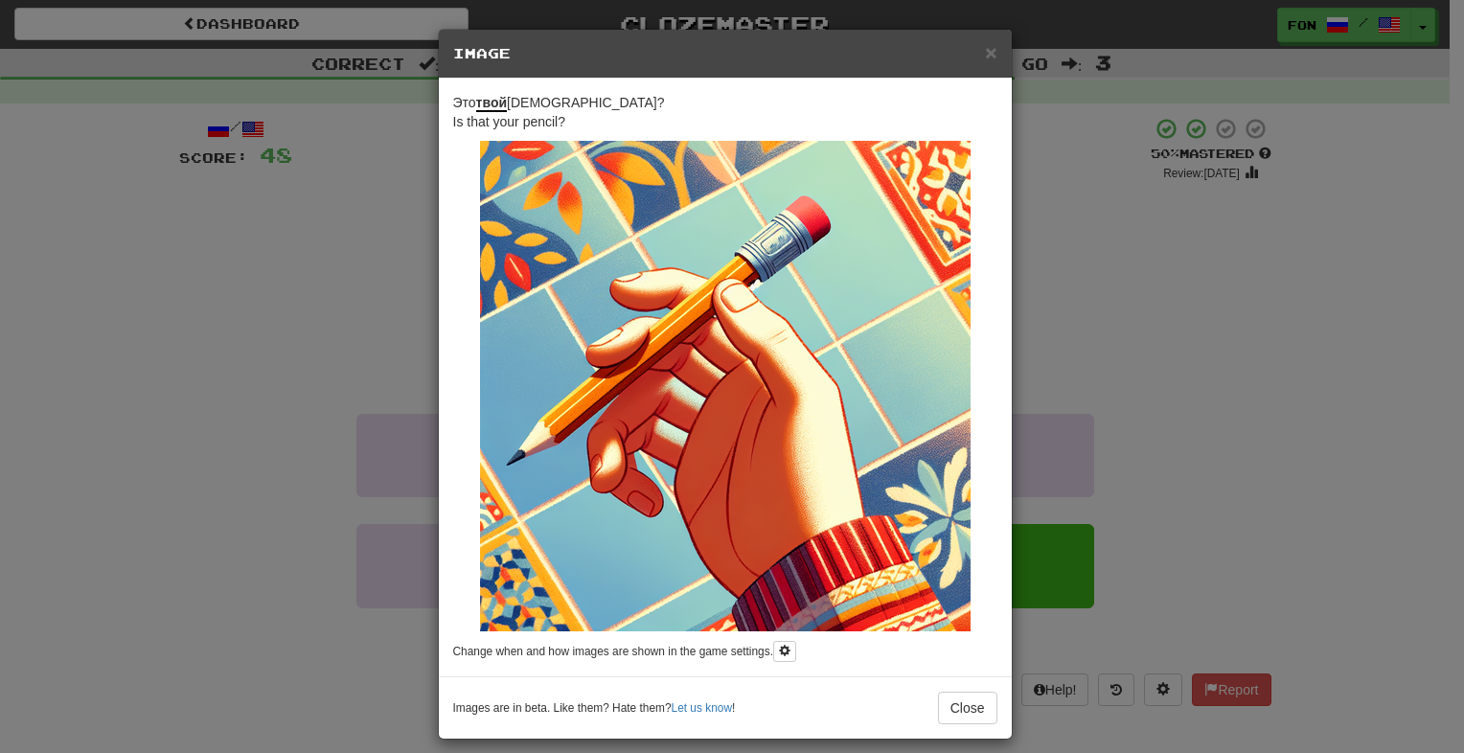
click at [992, 51] on div "× Image" at bounding box center [725, 54] width 573 height 49
click at [985, 45] on span "×" at bounding box center [990, 52] width 11 height 22
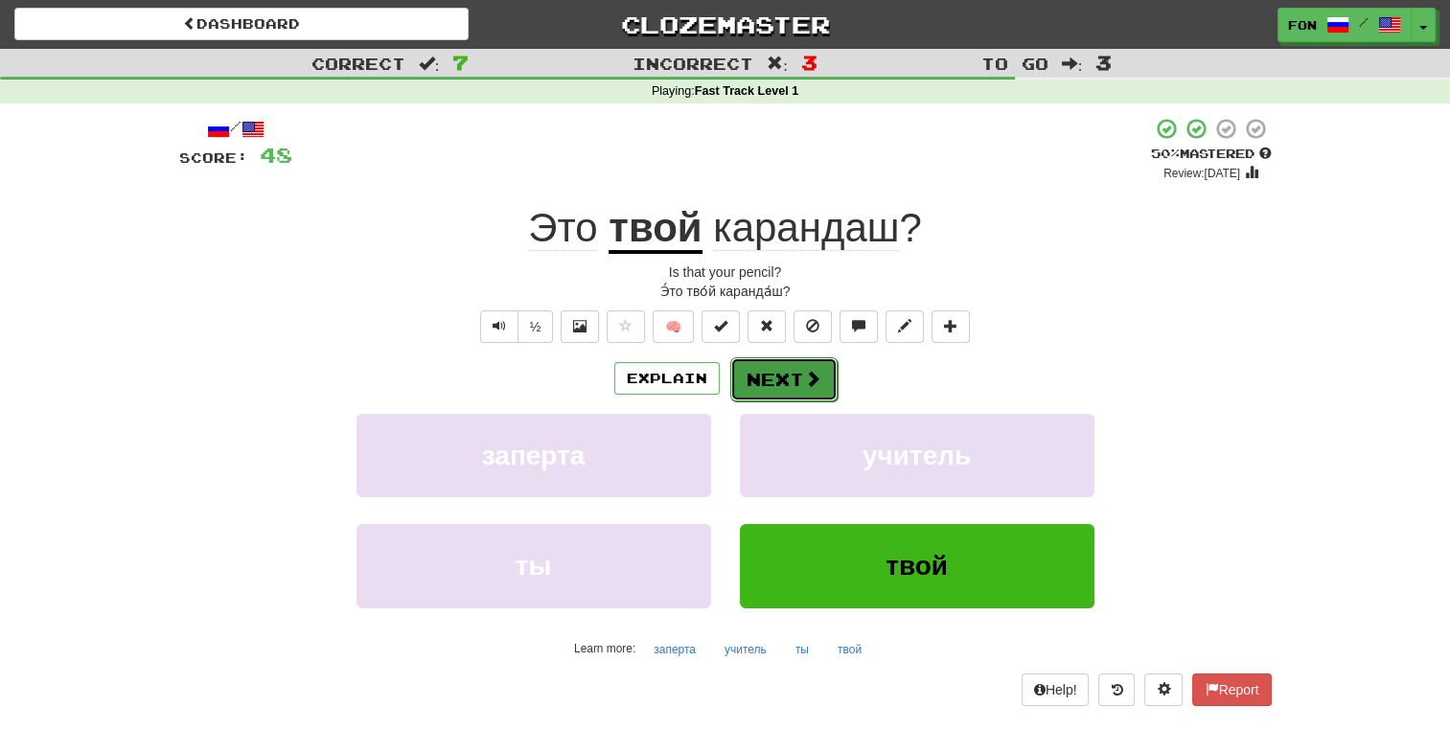
click at [804, 380] on span at bounding box center [812, 378] width 17 height 17
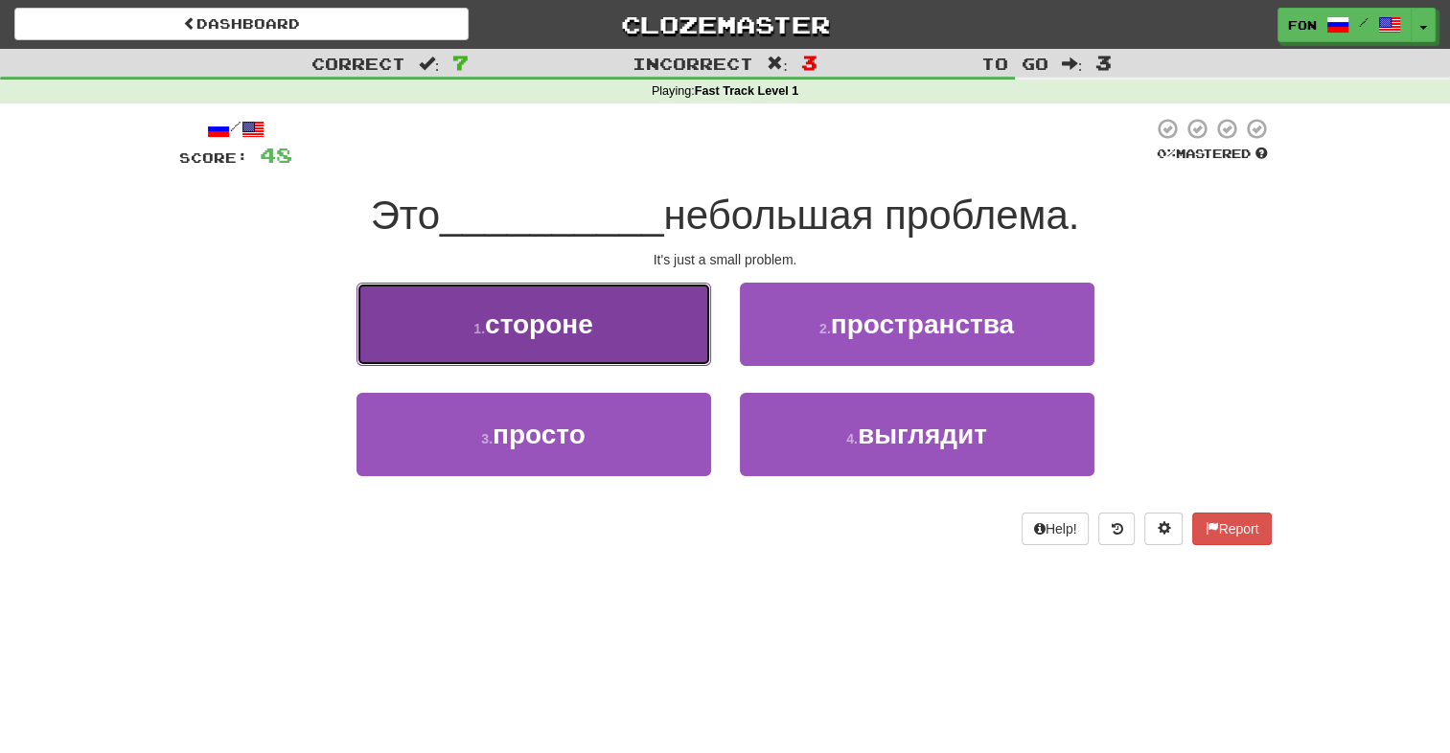
click at [613, 292] on button "1 . стороне" at bounding box center [533, 324] width 355 height 83
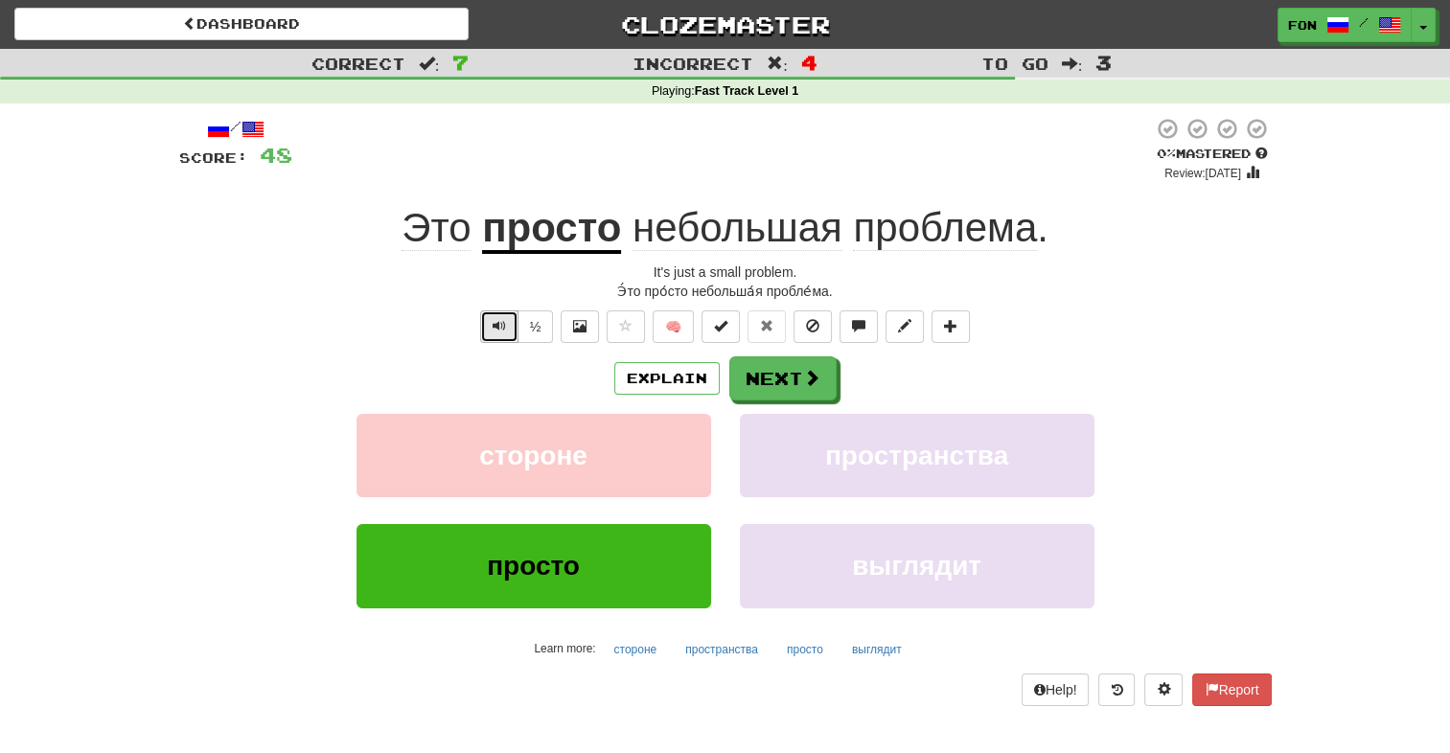
click at [510, 328] on button "Text-to-speech controls" at bounding box center [499, 326] width 38 height 33
click at [793, 391] on button "Next" at bounding box center [783, 379] width 107 height 44
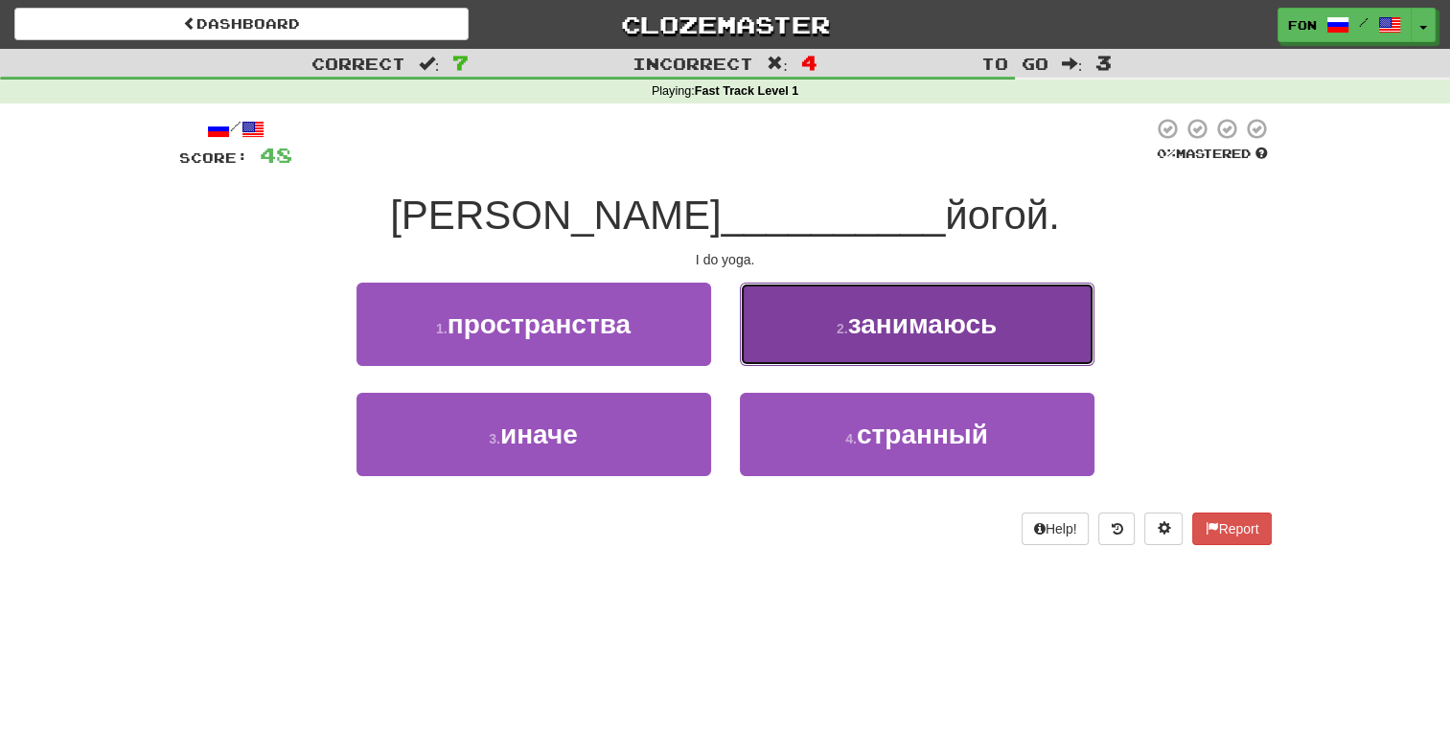
click at [927, 284] on button "2 . занимаюсь" at bounding box center [917, 324] width 355 height 83
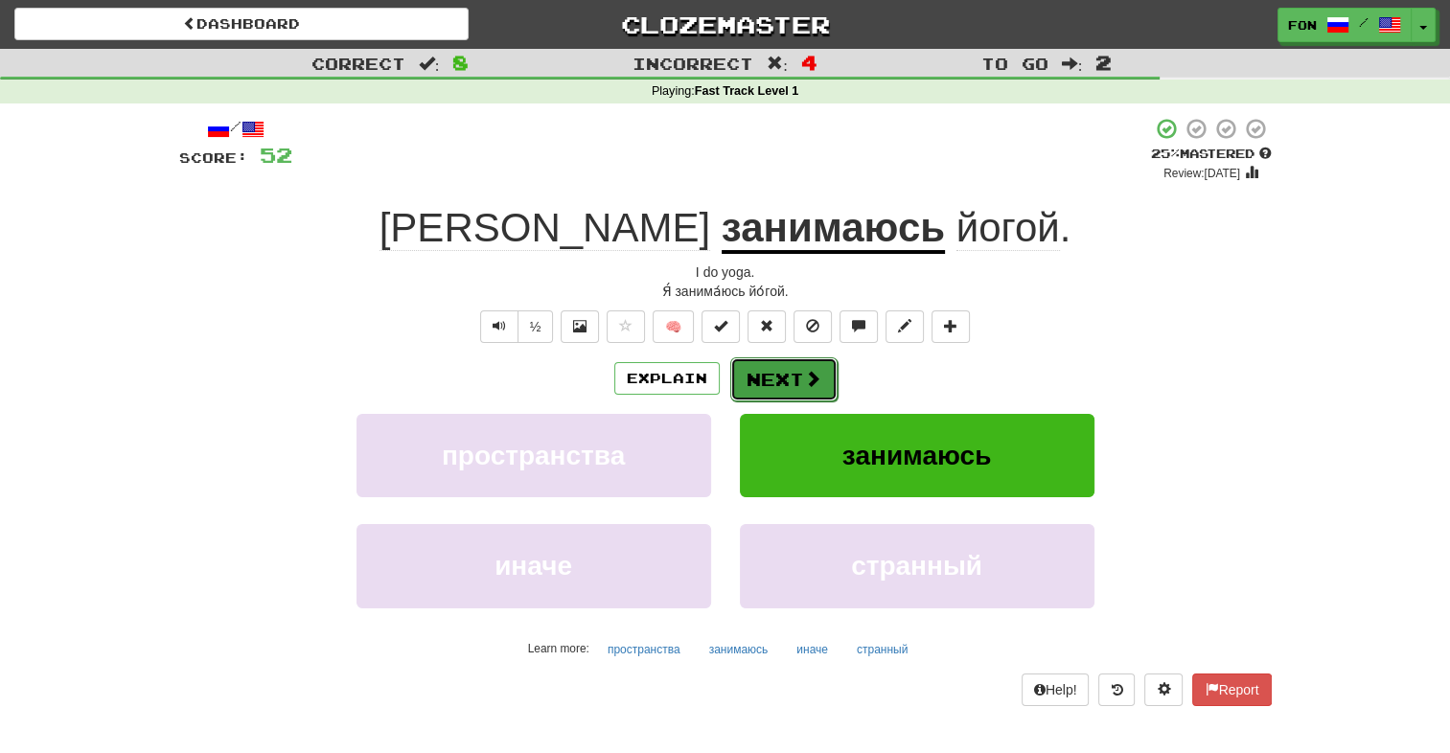
click at [814, 370] on span at bounding box center [812, 378] width 17 height 17
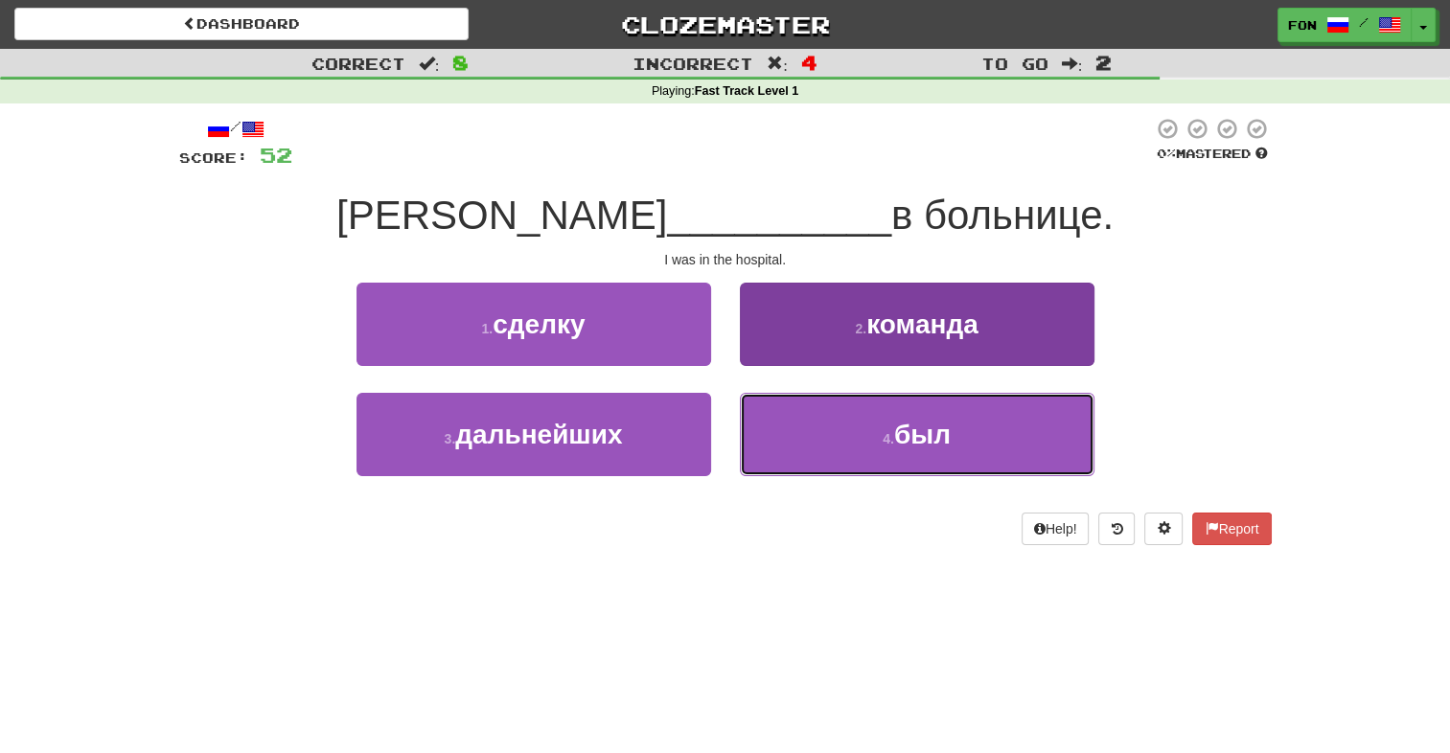
drag, startPoint x: 926, startPoint y: 435, endPoint x: 938, endPoint y: 435, distance: 12.5
click at [931, 434] on span "был" at bounding box center [922, 435] width 57 height 30
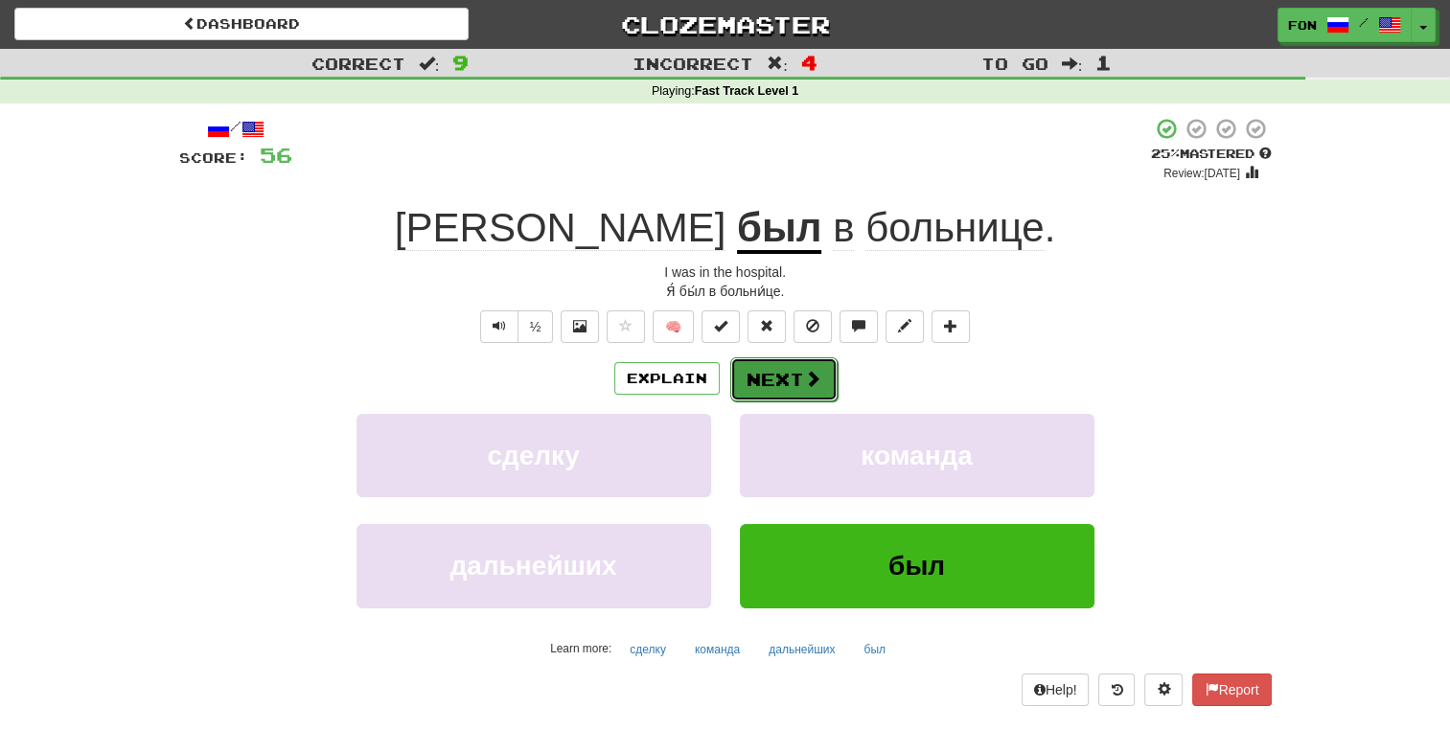
click at [828, 369] on button "Next" at bounding box center [783, 379] width 107 height 44
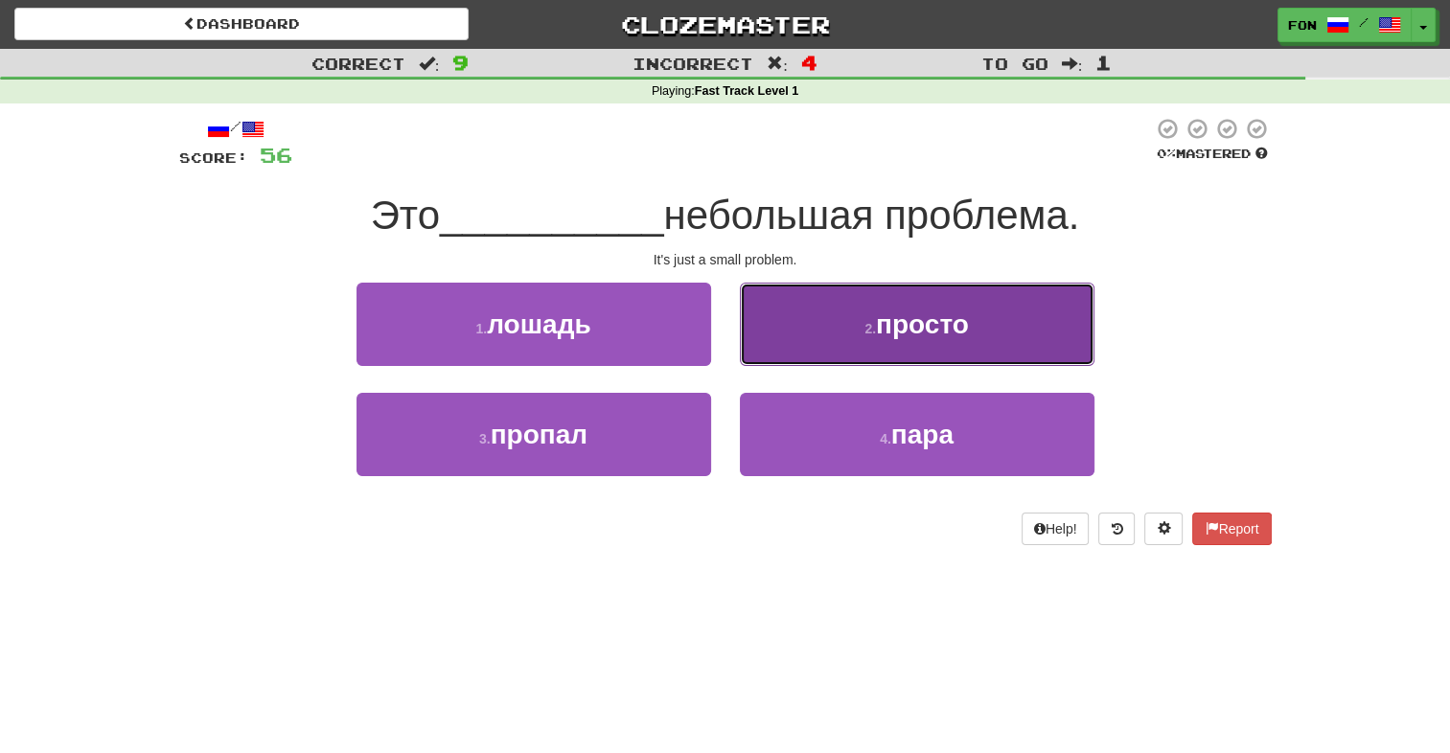
click at [928, 332] on span "просто" at bounding box center [922, 324] width 93 height 30
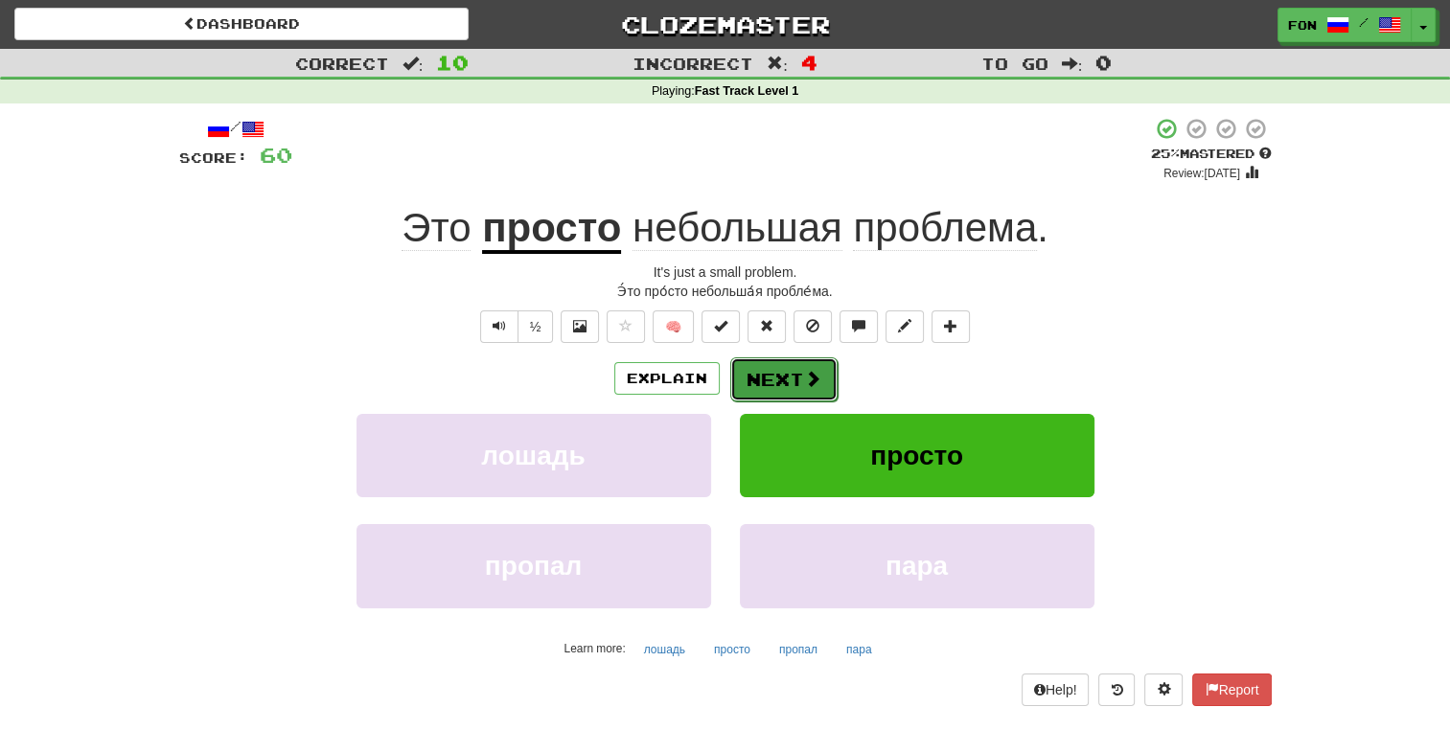
click at [793, 378] on button "Next" at bounding box center [783, 379] width 107 height 44
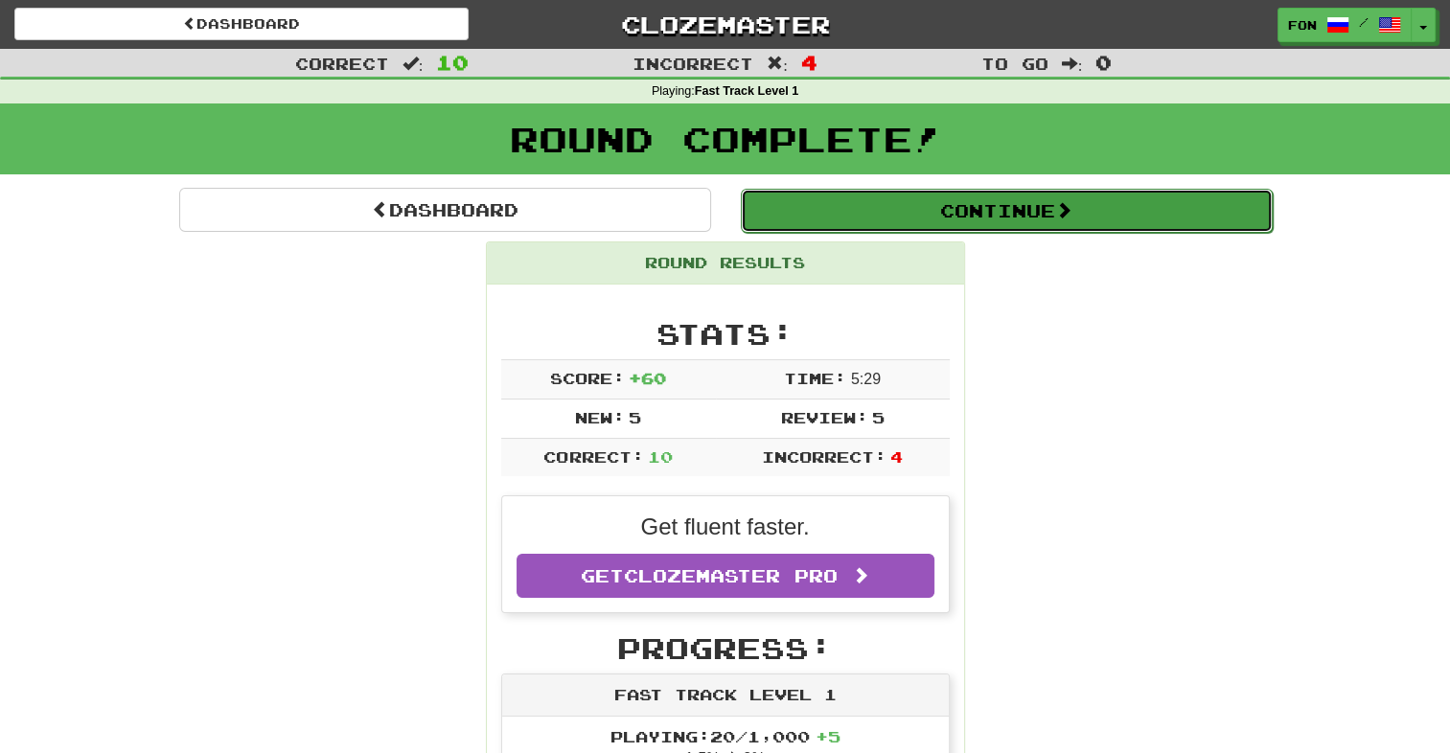
click at [1039, 216] on button "Continue" at bounding box center [1007, 211] width 532 height 44
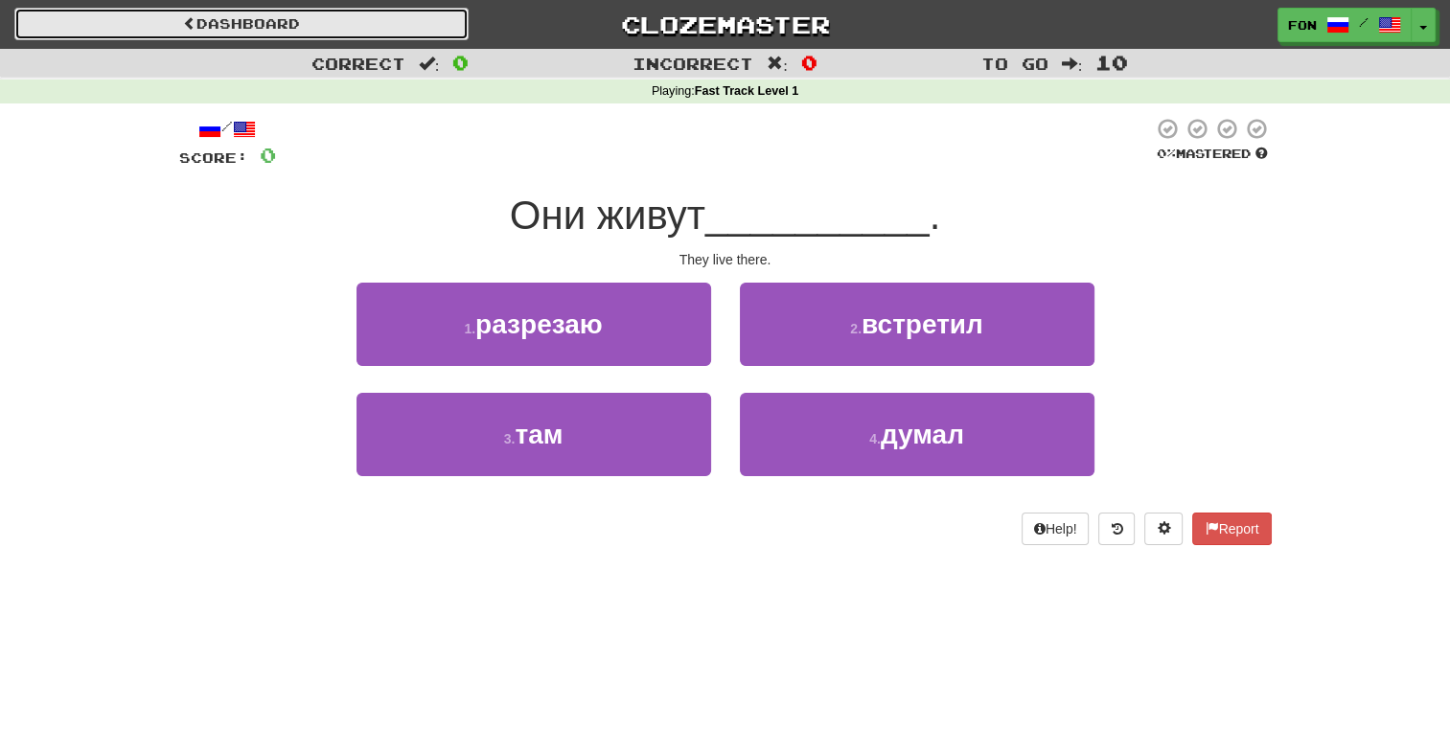
click at [308, 23] on link "Dashboard" at bounding box center [241, 24] width 454 height 33
